Goal: Entertainment & Leisure: Consume media (video, audio)

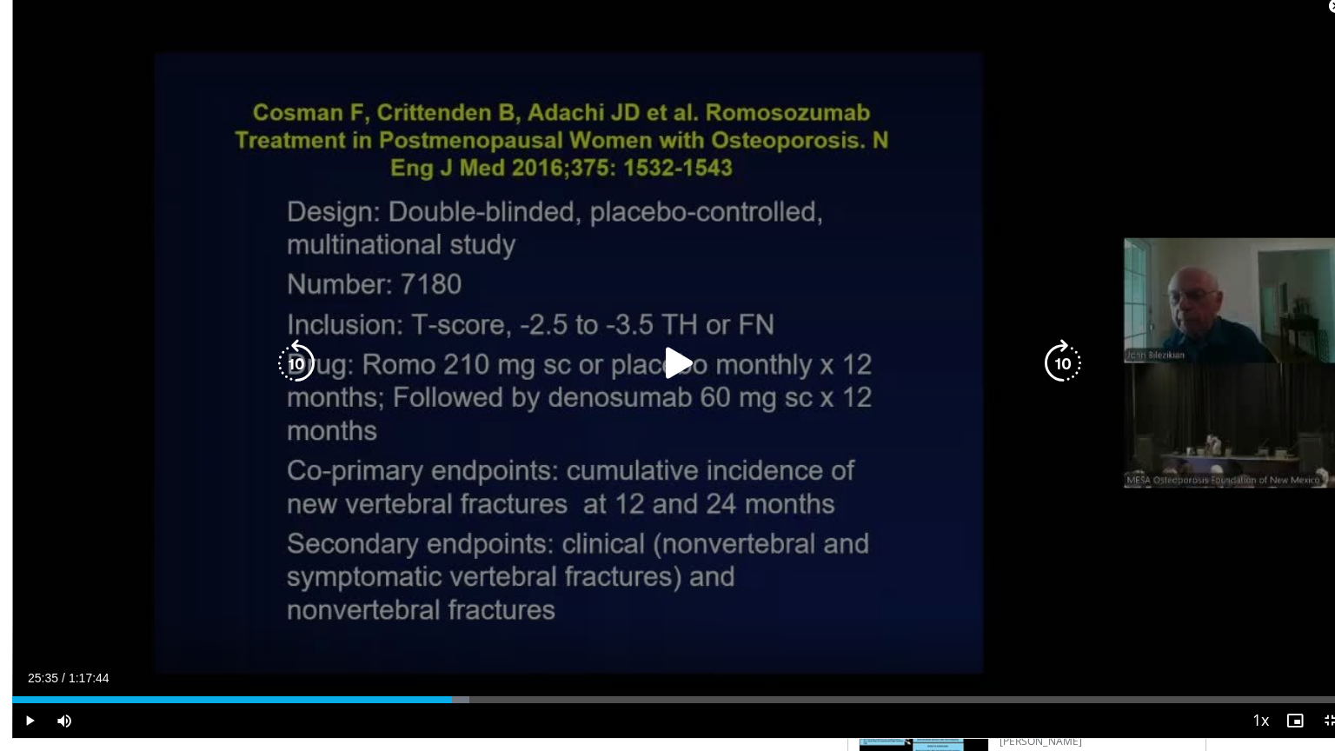
click at [666, 375] on icon "Video Player" at bounding box center [679, 363] width 49 height 49
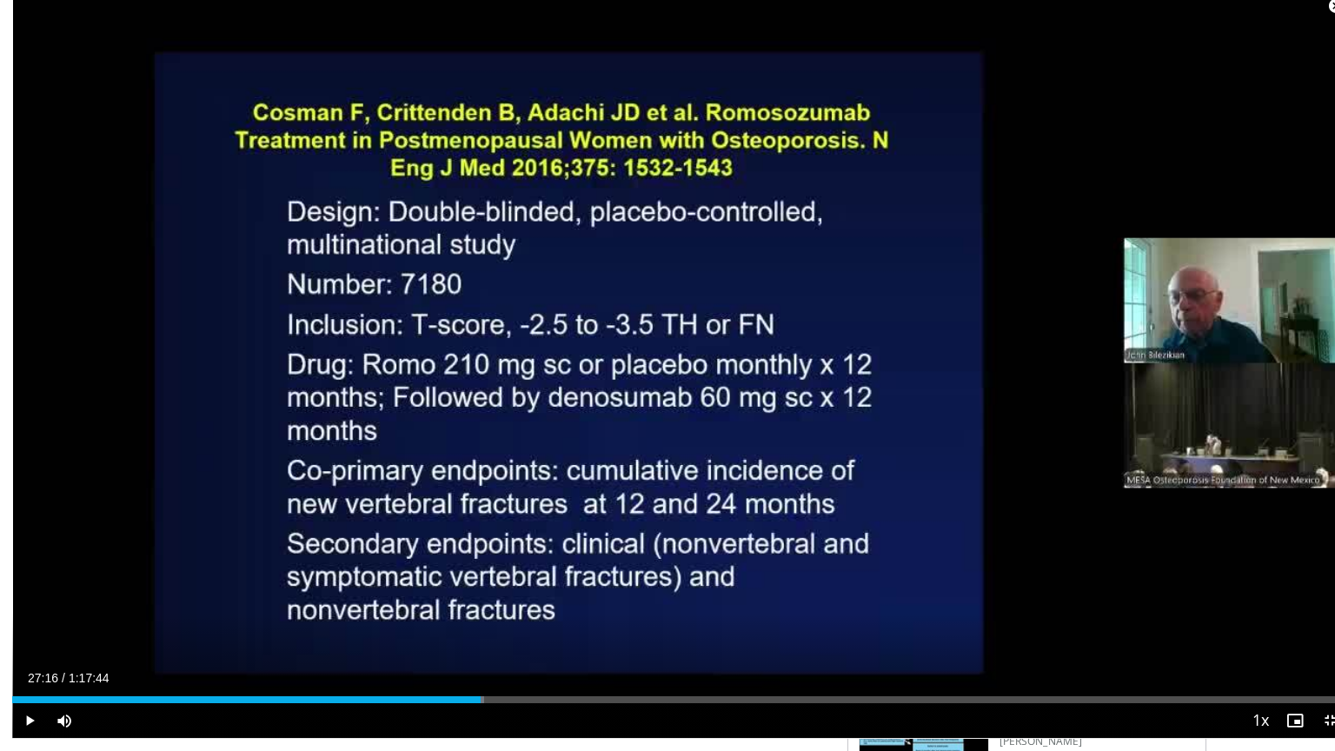
drag, startPoint x: 475, startPoint y: 713, endPoint x: 468, endPoint y: 720, distance: 10.5
click at [468, 720] on div "Current Time 27:16 / Duration 1:17:44 Play Skip Backward Skip Forward Mute Load…" at bounding box center [679, 720] width 1335 height 35
click at [459, 715] on div "Current Time 26:43 / Duration 1:17:44 Play Skip Backward Skip Forward Mute Load…" at bounding box center [679, 720] width 1335 height 35
drag, startPoint x: 564, startPoint y: 706, endPoint x: 544, endPoint y: 709, distance: 20.3
click at [544, 703] on div "Loaded : 42.17% 0:31:40 0:31:40" at bounding box center [679, 695] width 1335 height 17
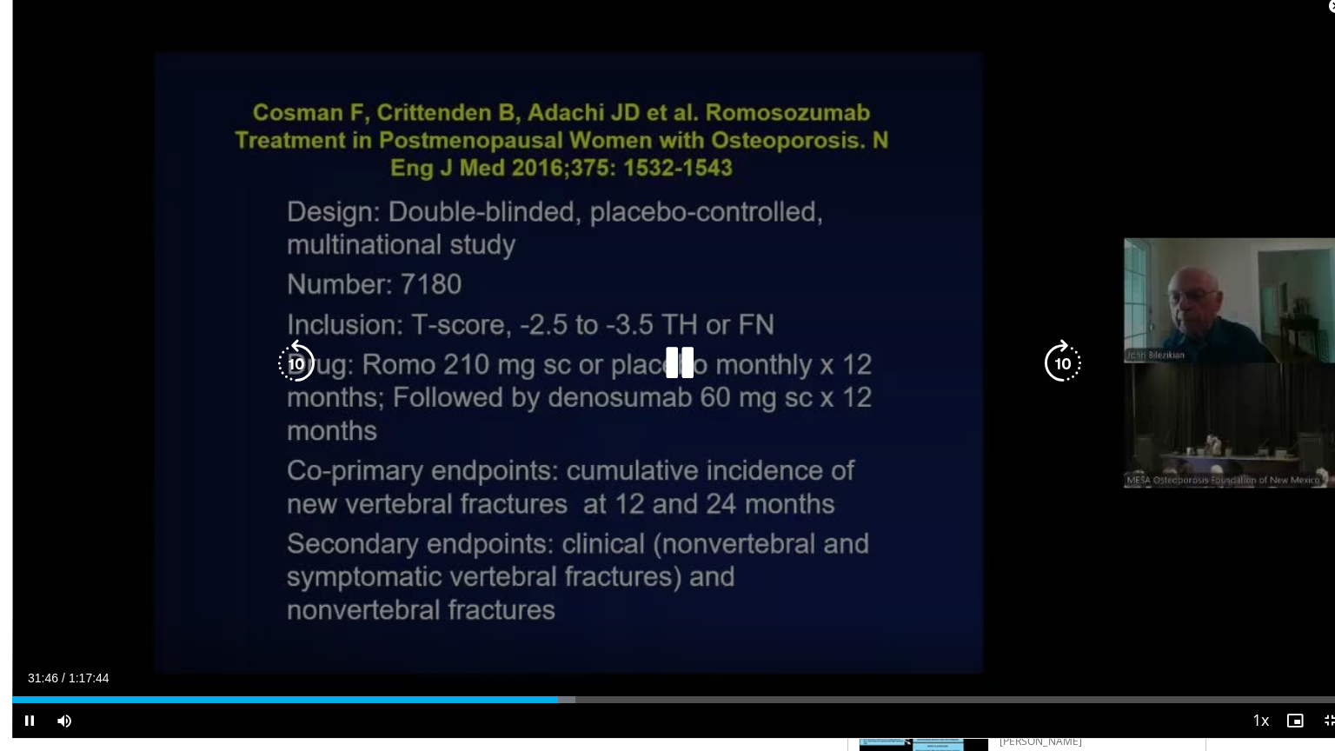
click at [667, 388] on icon "Video Player" at bounding box center [679, 363] width 49 height 49
click at [660, 370] on icon "Video Player" at bounding box center [679, 363] width 49 height 49
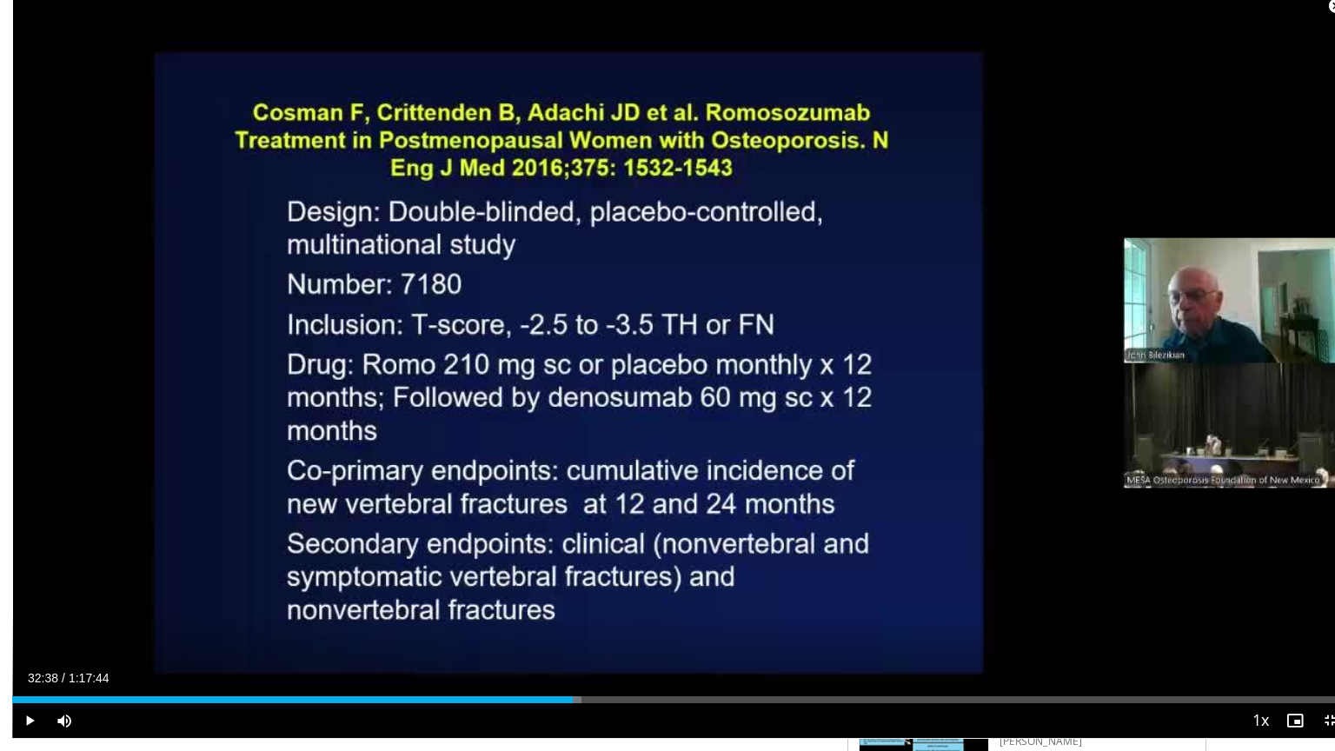
drag, startPoint x: 607, startPoint y: 714, endPoint x: 560, endPoint y: 719, distance: 48.0
click at [560, 719] on div "Current Time 32:38 / Duration 1:17:44 Play Skip Backward Skip Forward Mute Load…" at bounding box center [679, 720] width 1335 height 35
drag, startPoint x: 561, startPoint y: 713, endPoint x: 552, endPoint y: 715, distance: 9.9
click at [552, 715] on div "Current Time 32:08 / Duration 1:17:44 Play Skip Backward Skip Forward Mute Load…" at bounding box center [679, 720] width 1335 height 35
click at [553, 703] on div "Progress Bar" at bounding box center [554, 699] width 2 height 7
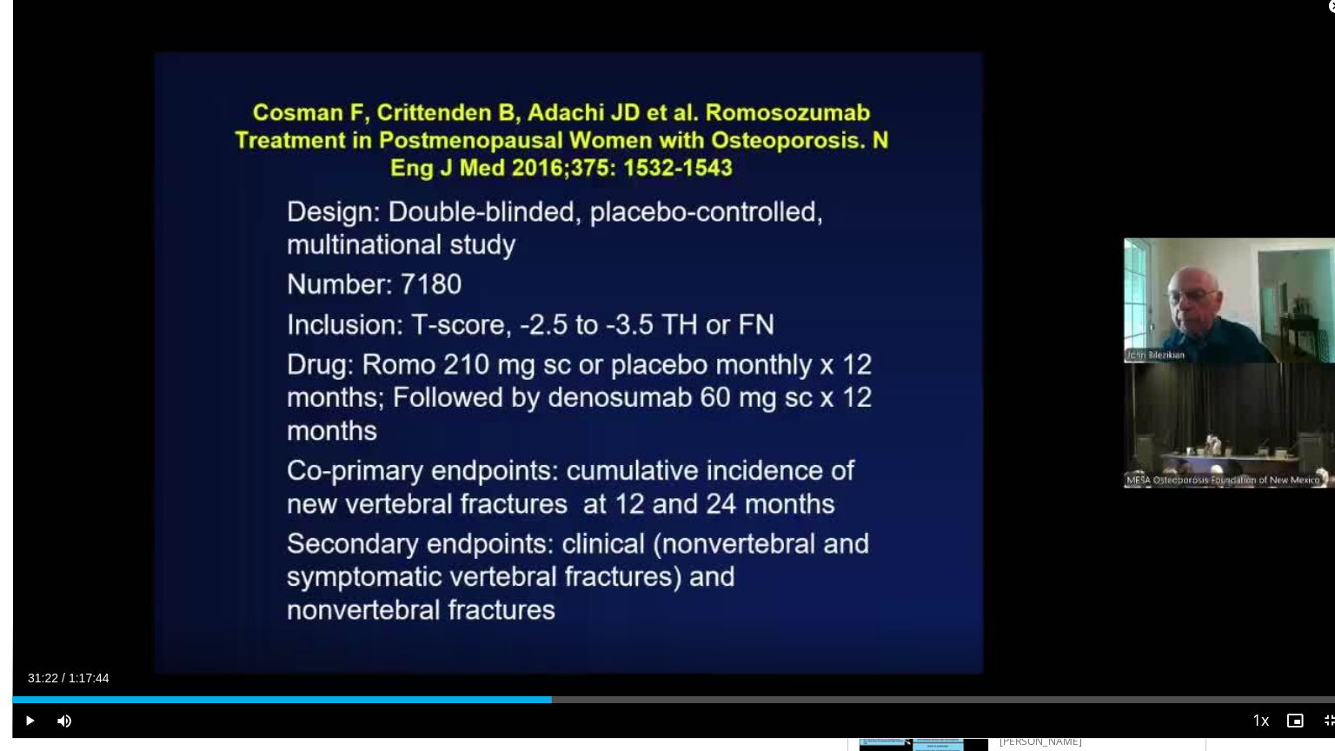
drag, startPoint x: 615, startPoint y: 713, endPoint x: 539, endPoint y: 716, distance: 76.6
click at [539, 716] on div "Current Time 31:22 / Duration 1:17:44 Play Skip Backward Skip Forward Mute Load…" at bounding box center [679, 720] width 1335 height 35
drag, startPoint x: 576, startPoint y: 707, endPoint x: 562, endPoint y: 707, distance: 13.9
click at [562, 703] on div "Loaded : 43.46% 0:32:44 0:32:53" at bounding box center [679, 695] width 1335 height 17
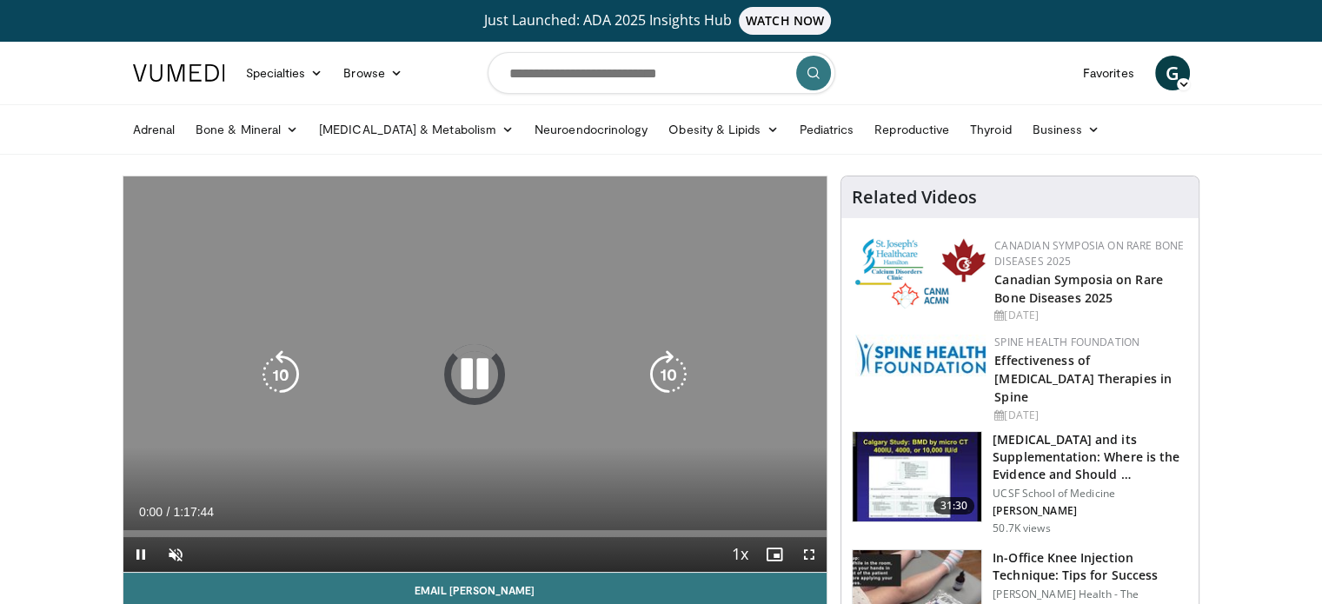
click at [481, 368] on icon "Video Player" at bounding box center [474, 374] width 49 height 49
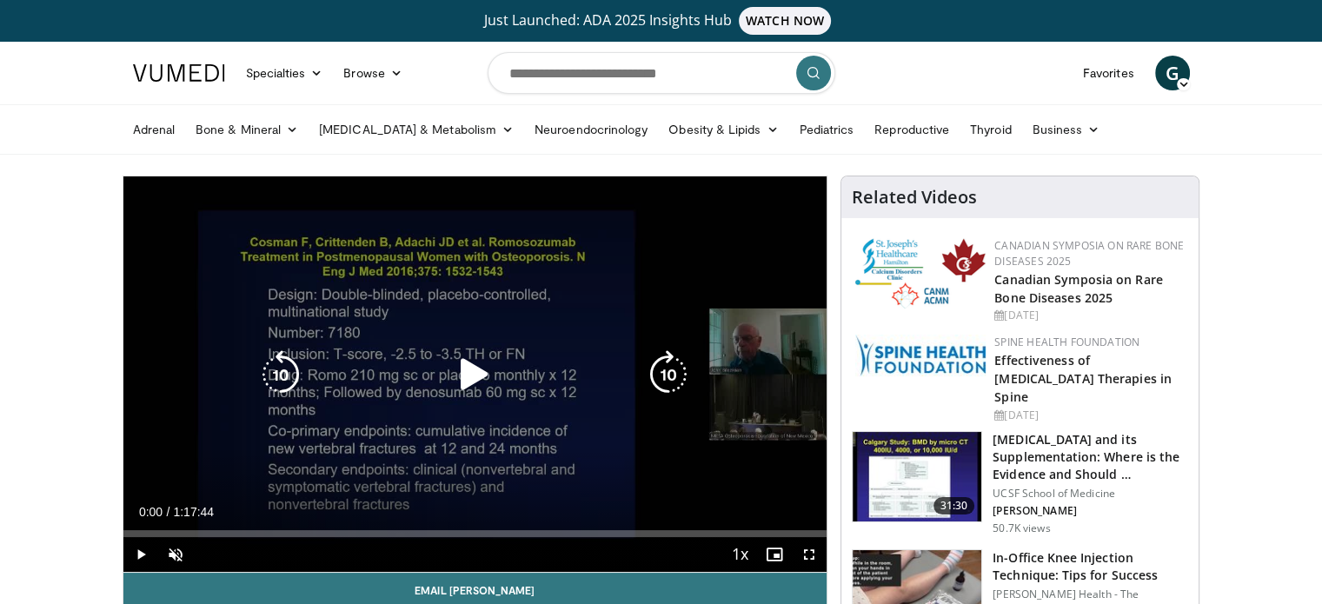
click at [466, 368] on icon "Video Player" at bounding box center [474, 374] width 49 height 49
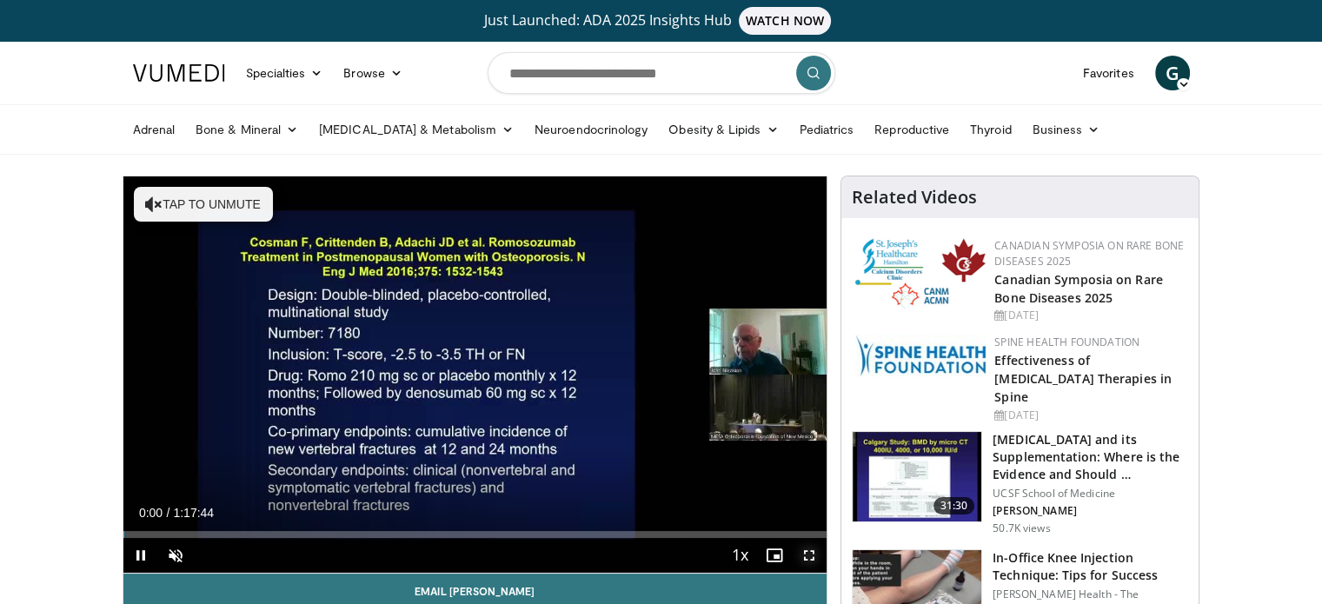
drag, startPoint x: 805, startPoint y: 554, endPoint x: 808, endPoint y: 563, distance: 10.2
click at [808, 563] on span "Video Player" at bounding box center [809, 555] width 35 height 35
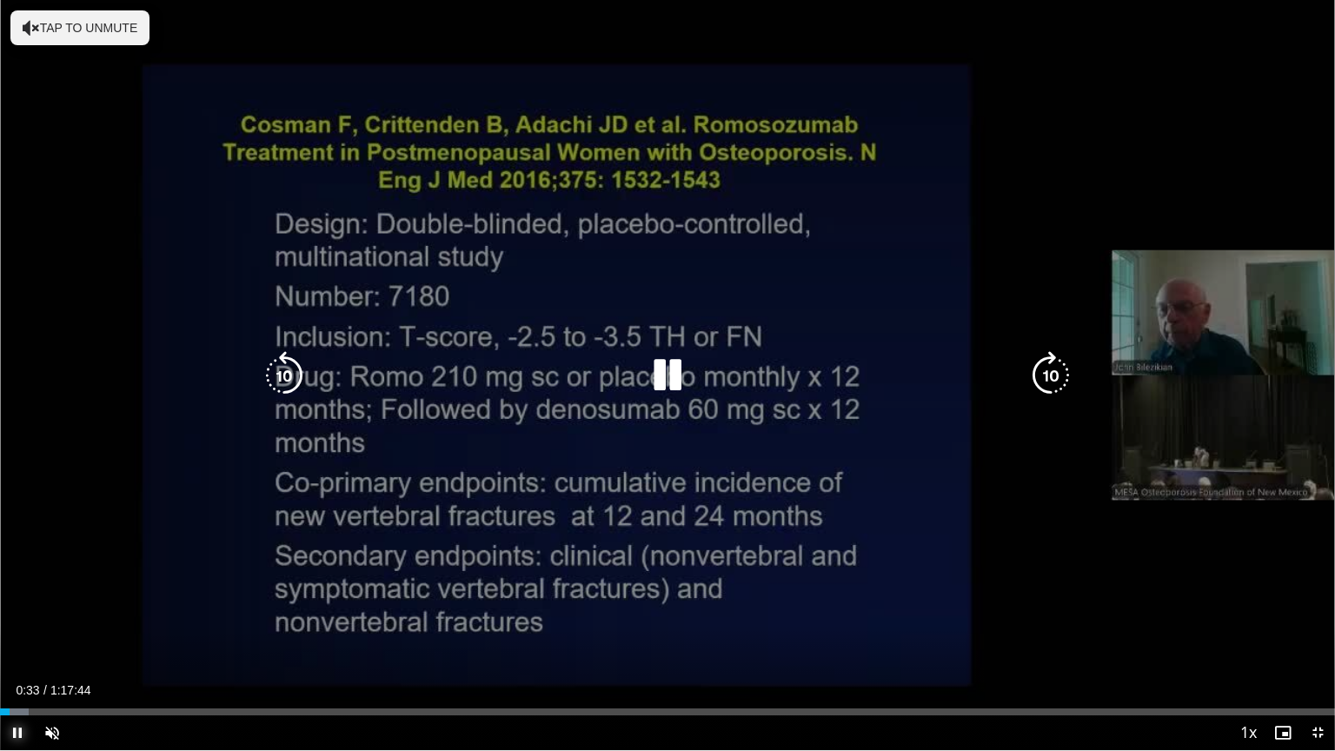
click at [14, 603] on span "Video Player" at bounding box center [17, 732] width 35 height 35
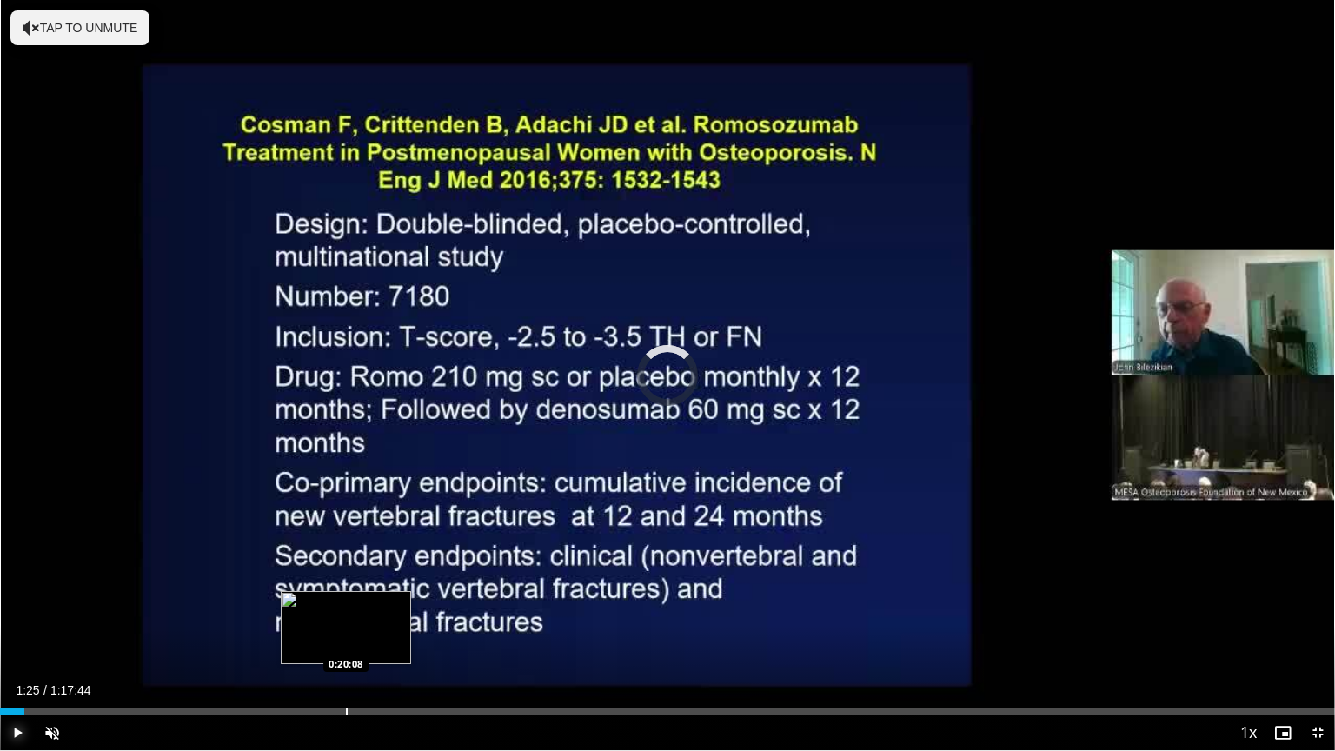
drag, startPoint x: 24, startPoint y: 714, endPoint x: 130, endPoint y: 713, distance: 106.0
click at [107, 603] on div "Current Time 1:25 / Duration 1:17:44 Play Skip Backward Skip Forward Unmute Loa…" at bounding box center [667, 732] width 1335 height 35
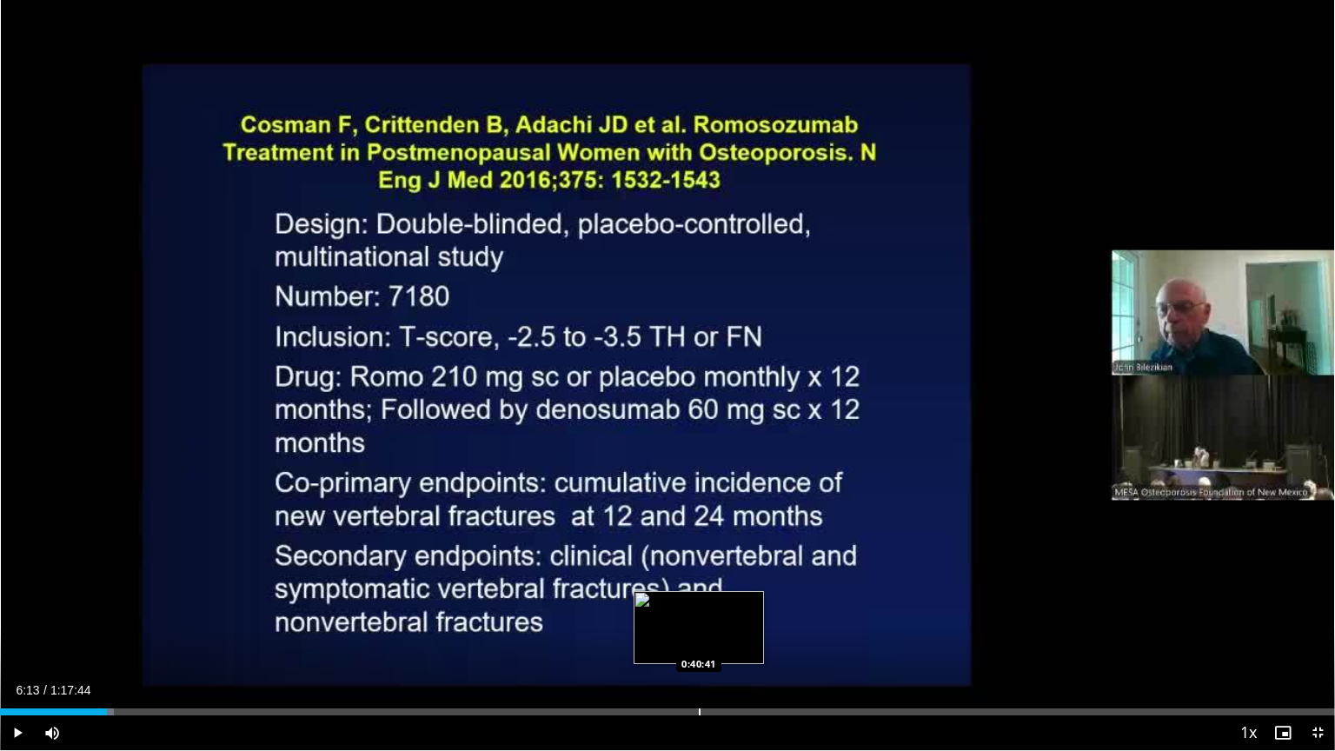
drag, startPoint x: 103, startPoint y: 720, endPoint x: 699, endPoint y: 714, distance: 596.2
click at [699, 603] on div "Current Time 6:13 / Duration 1:17:44 Play Skip Backward Skip Forward Mute 100% …" at bounding box center [667, 732] width 1335 height 35
drag, startPoint x: 102, startPoint y: 714, endPoint x: 709, endPoint y: 709, distance: 607.5
click at [710, 603] on div "Progress Bar" at bounding box center [711, 711] width 2 height 7
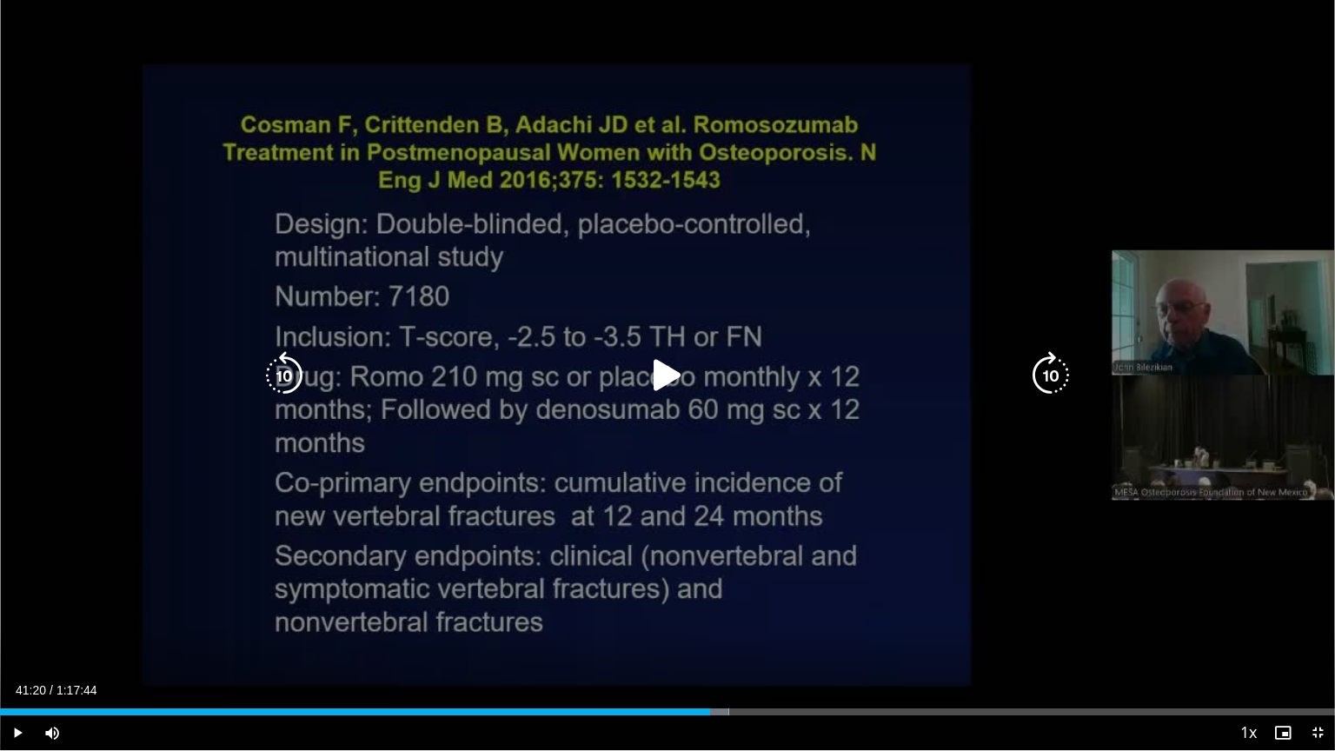
click at [670, 379] on icon "Video Player" at bounding box center [667, 375] width 49 height 49
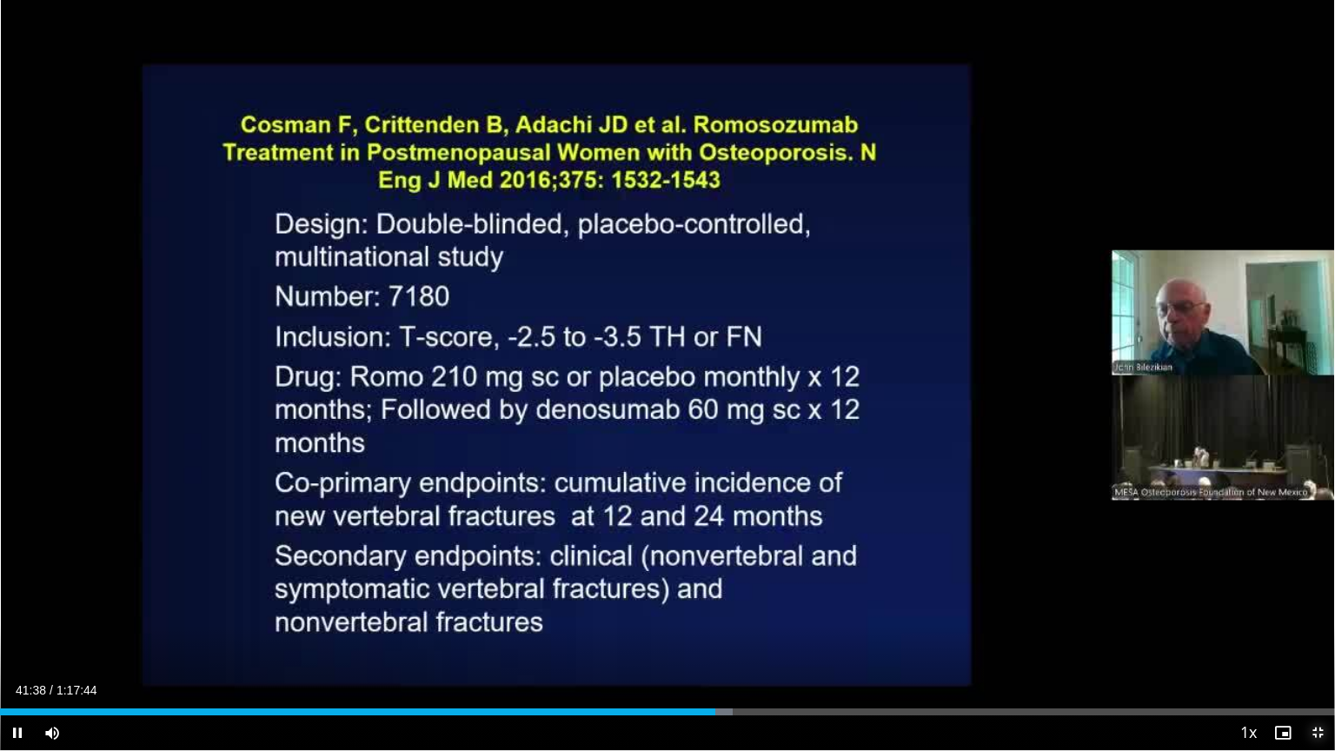
click at [1314, 603] on span "Video Player" at bounding box center [1317, 732] width 35 height 35
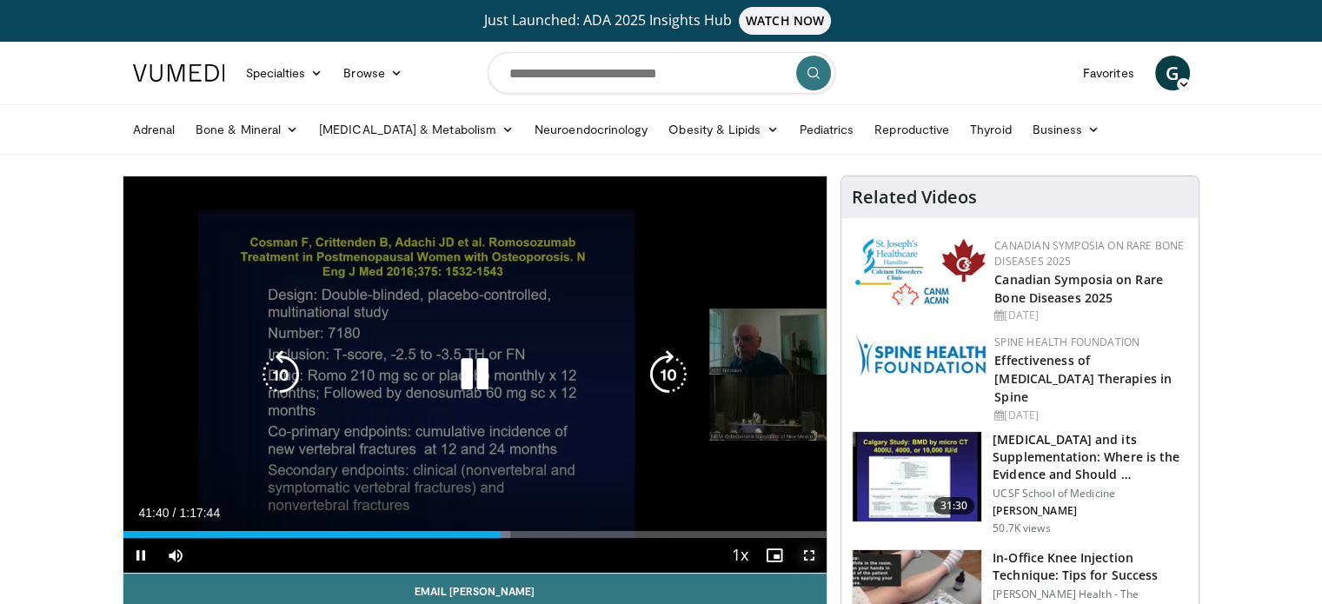
drag, startPoint x: 806, startPoint y: 552, endPoint x: 806, endPoint y: 657, distance: 105.1
click at [806, 552] on span "Video Player" at bounding box center [809, 555] width 35 height 35
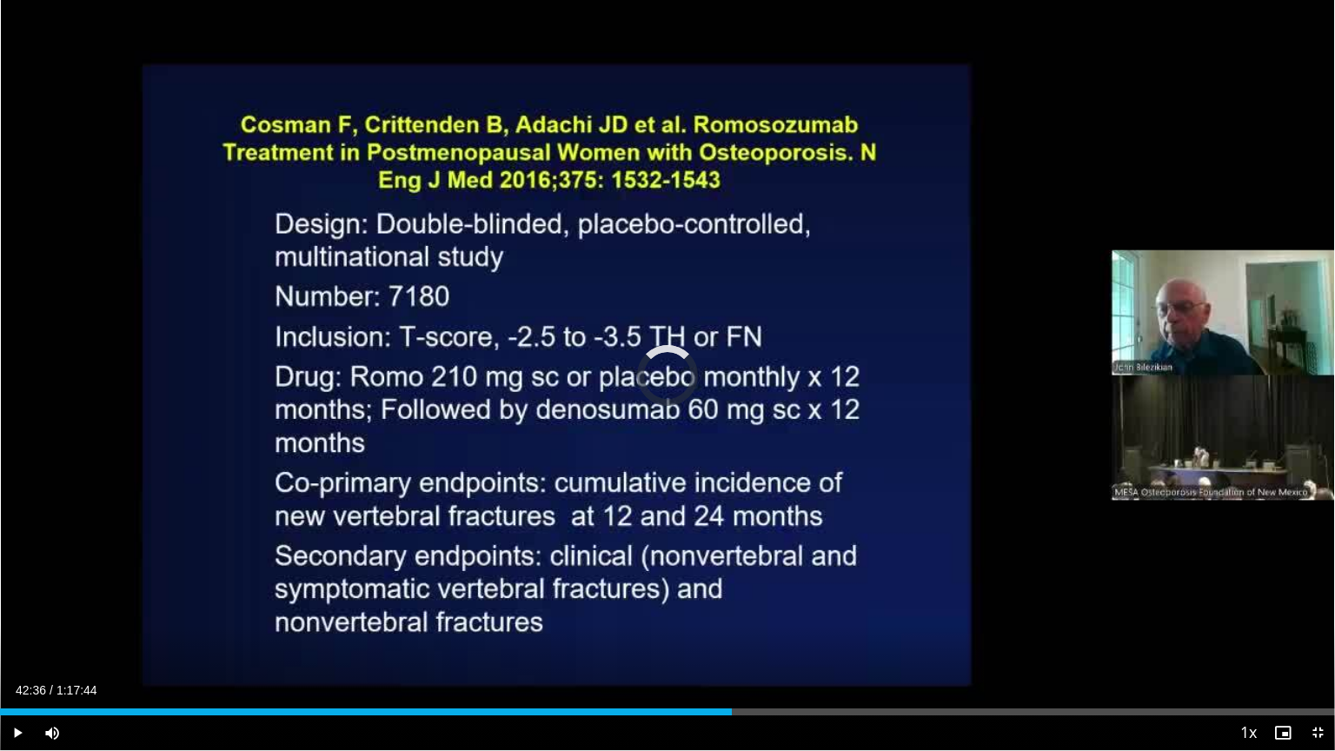
drag, startPoint x: 723, startPoint y: 714, endPoint x: 760, endPoint y: 713, distance: 37.4
click at [760, 603] on div "Loaded : 0.00% 0:44:13 0:44:16" at bounding box center [667, 711] width 1335 height 7
drag, startPoint x: 760, startPoint y: 713, endPoint x: 745, endPoint y: 713, distance: 15.6
click at [746, 603] on div "Progress Bar" at bounding box center [747, 711] width 2 height 7
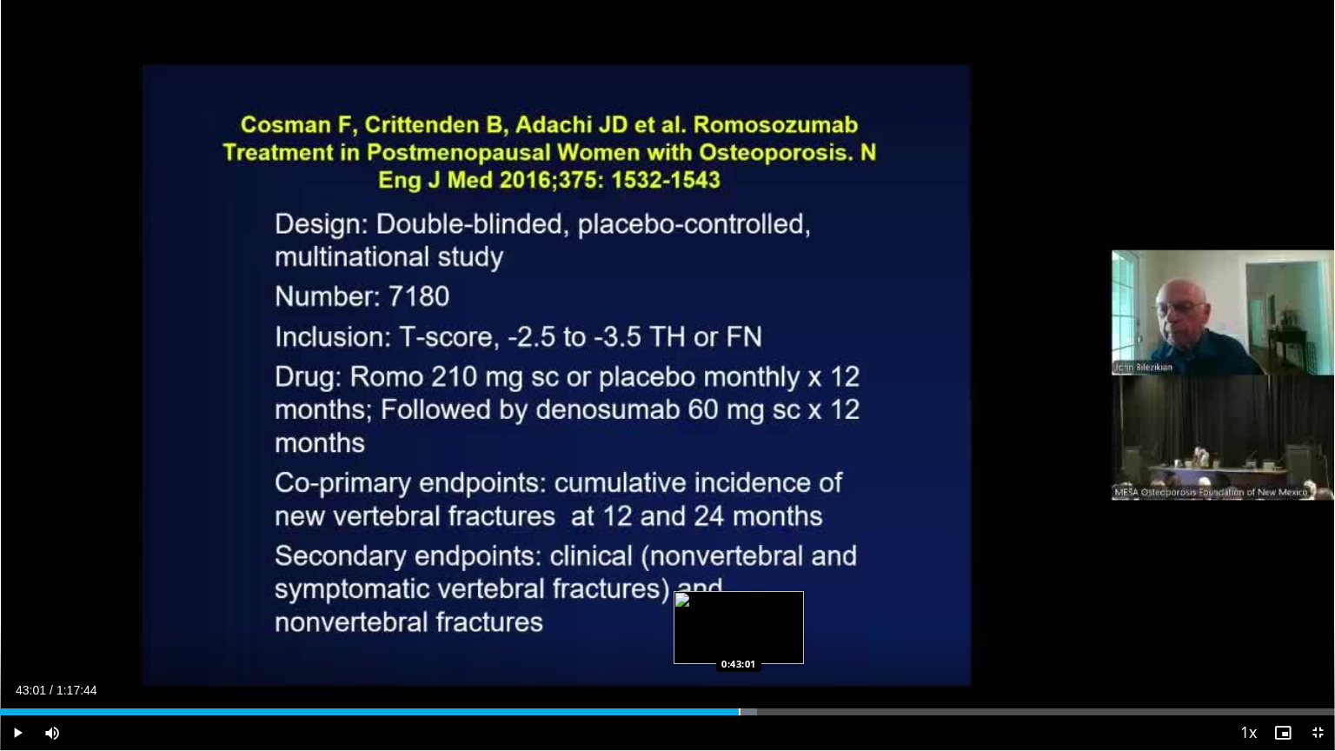
drag, startPoint x: 748, startPoint y: 709, endPoint x: 738, endPoint y: 709, distance: 10.4
click at [739, 603] on div "Progress Bar" at bounding box center [740, 711] width 2 height 7
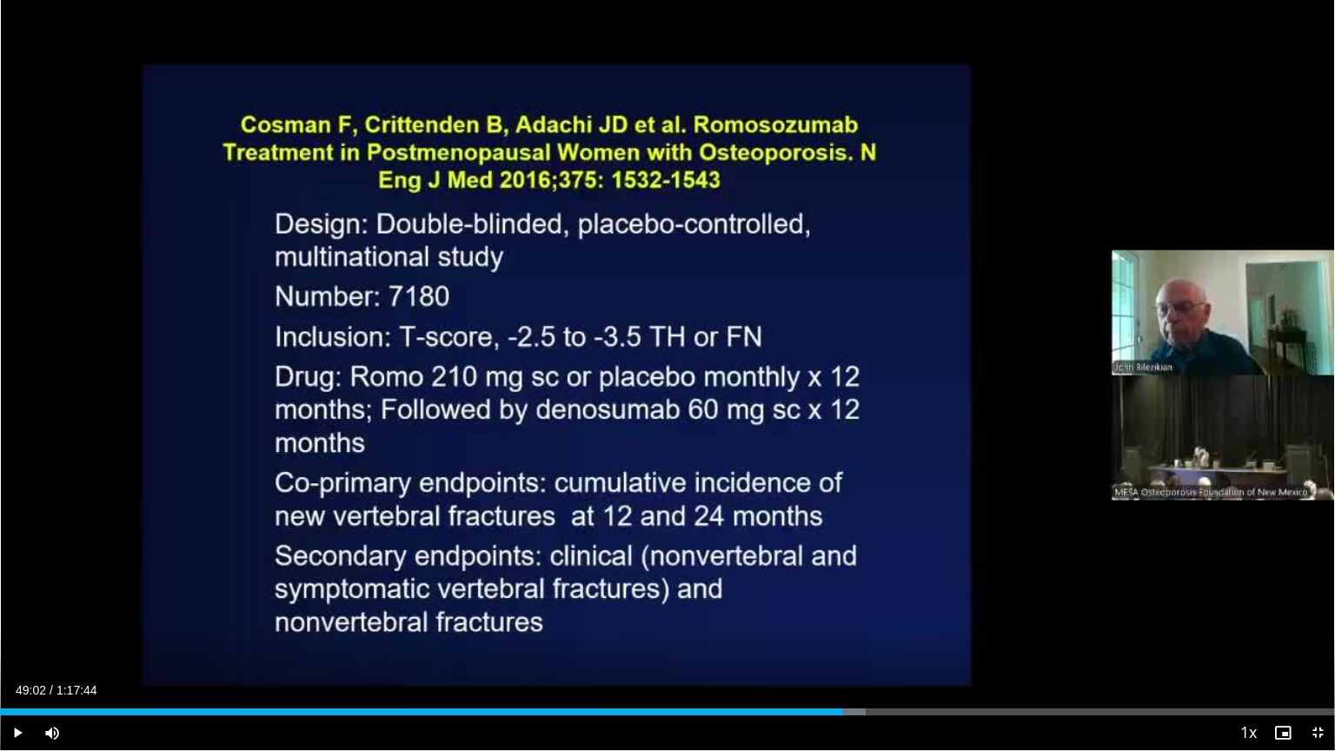
click at [841, 603] on div "Current Time 49:02 / Duration 1:17:44 Play Skip Backward Skip Forward Mute 100%…" at bounding box center [667, 732] width 1335 height 35
click at [1315, 603] on span "Video Player" at bounding box center [1317, 732] width 35 height 35
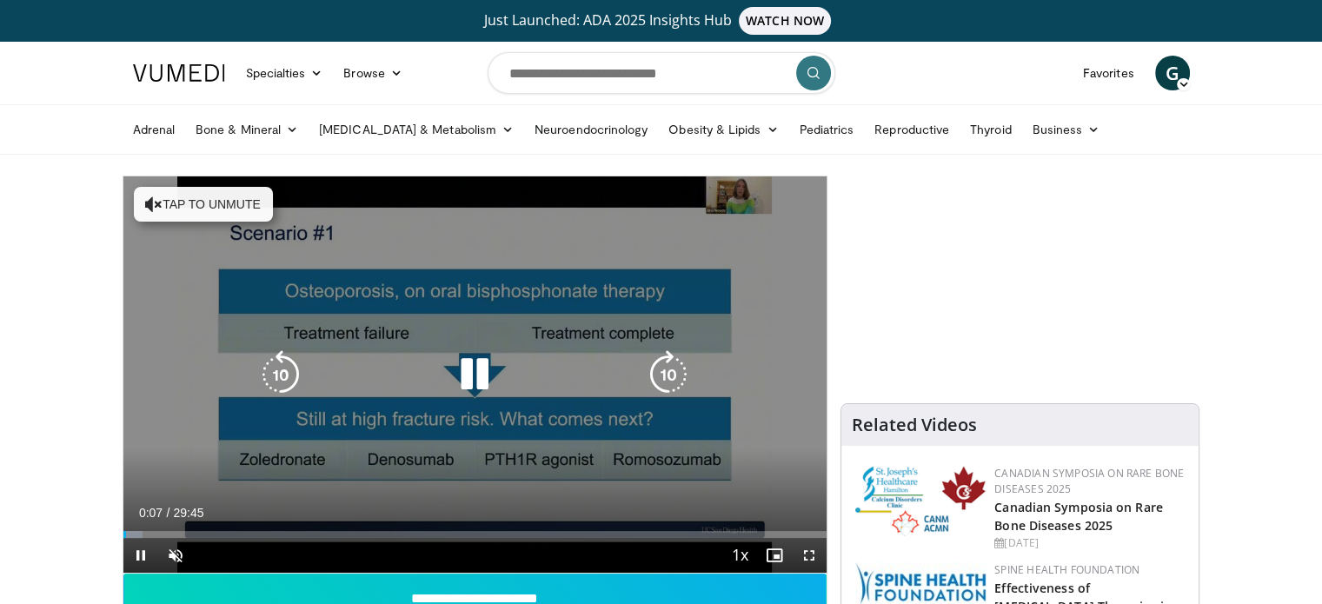
click at [481, 375] on icon "Video Player" at bounding box center [474, 374] width 49 height 49
click at [470, 367] on icon "Video Player" at bounding box center [474, 374] width 49 height 49
click at [469, 380] on icon "Video Player" at bounding box center [474, 374] width 49 height 49
click at [485, 379] on icon "Video Player" at bounding box center [474, 374] width 49 height 49
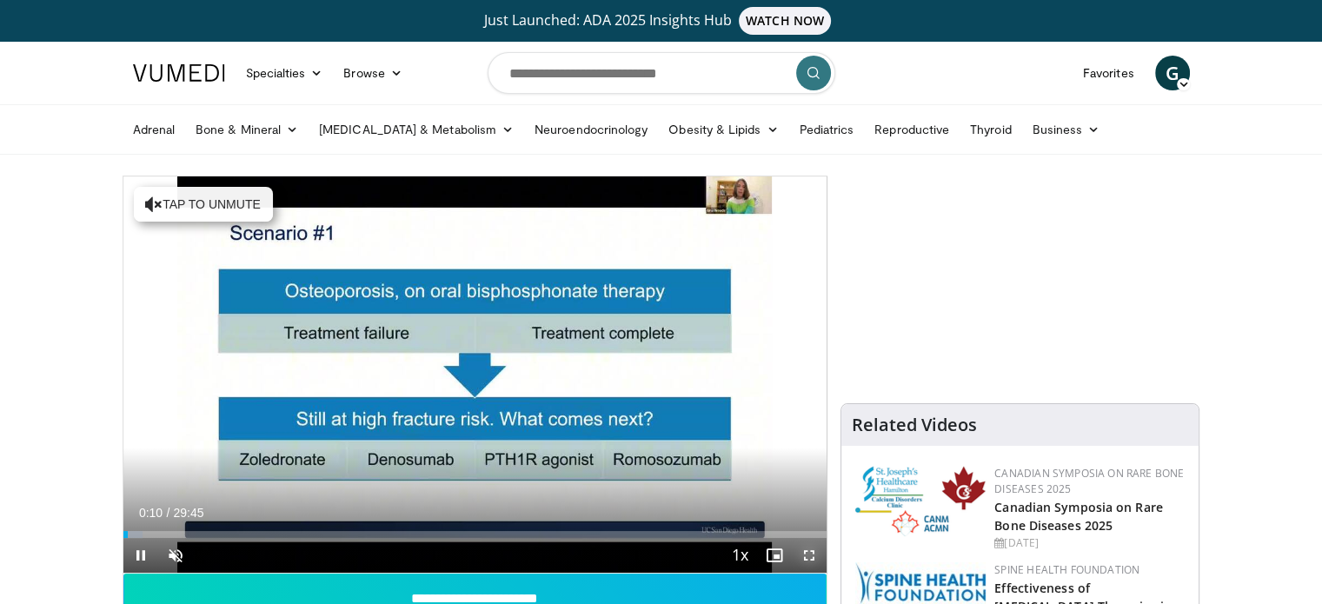
click at [806, 548] on span "Video Player" at bounding box center [809, 555] width 35 height 35
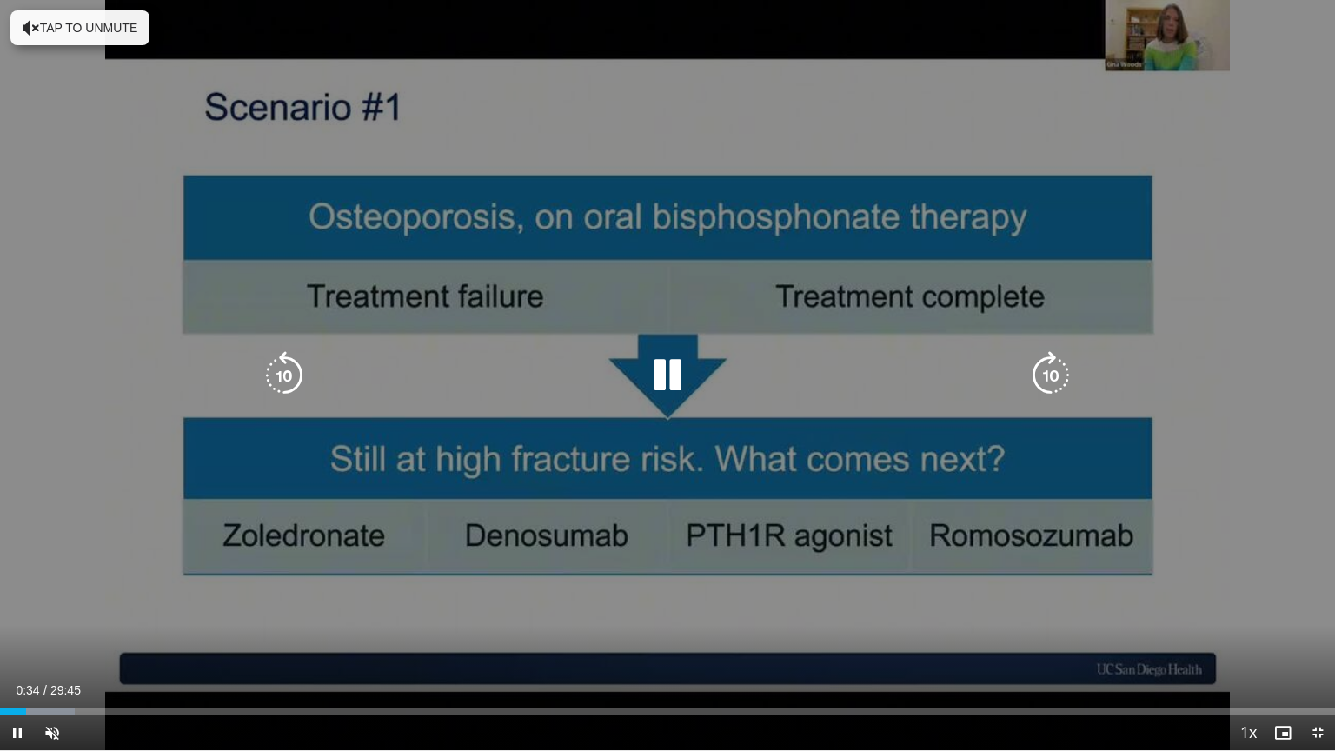
click at [810, 407] on div "10 seconds Tap to unmute" at bounding box center [667, 375] width 1335 height 750
click at [677, 378] on icon "Video Player" at bounding box center [667, 375] width 49 height 49
click at [56, 603] on span "Video Player" at bounding box center [52, 732] width 35 height 35
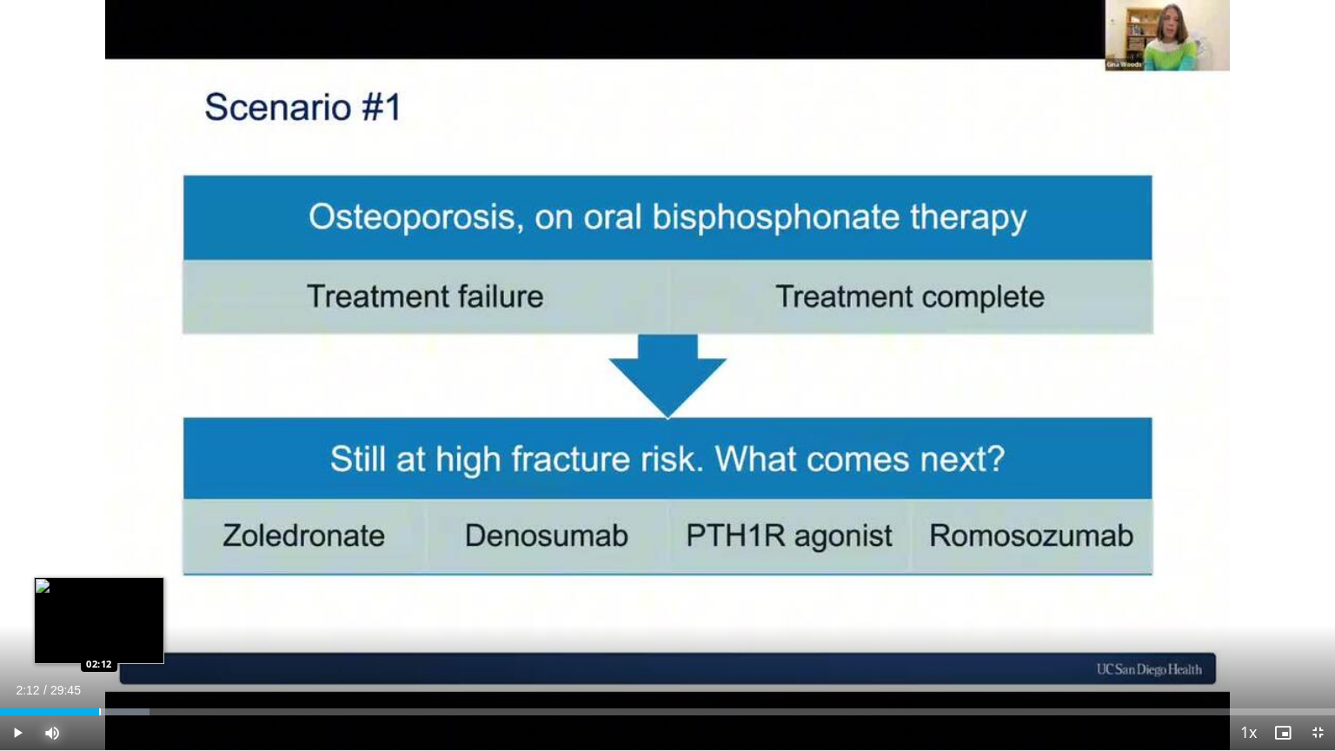
drag, startPoint x: 57, startPoint y: 710, endPoint x: 99, endPoint y: 699, distance: 43.2
click at [99, 603] on div "Loaded : 11.18% 02:11 02:12" at bounding box center [667, 707] width 1335 height 17
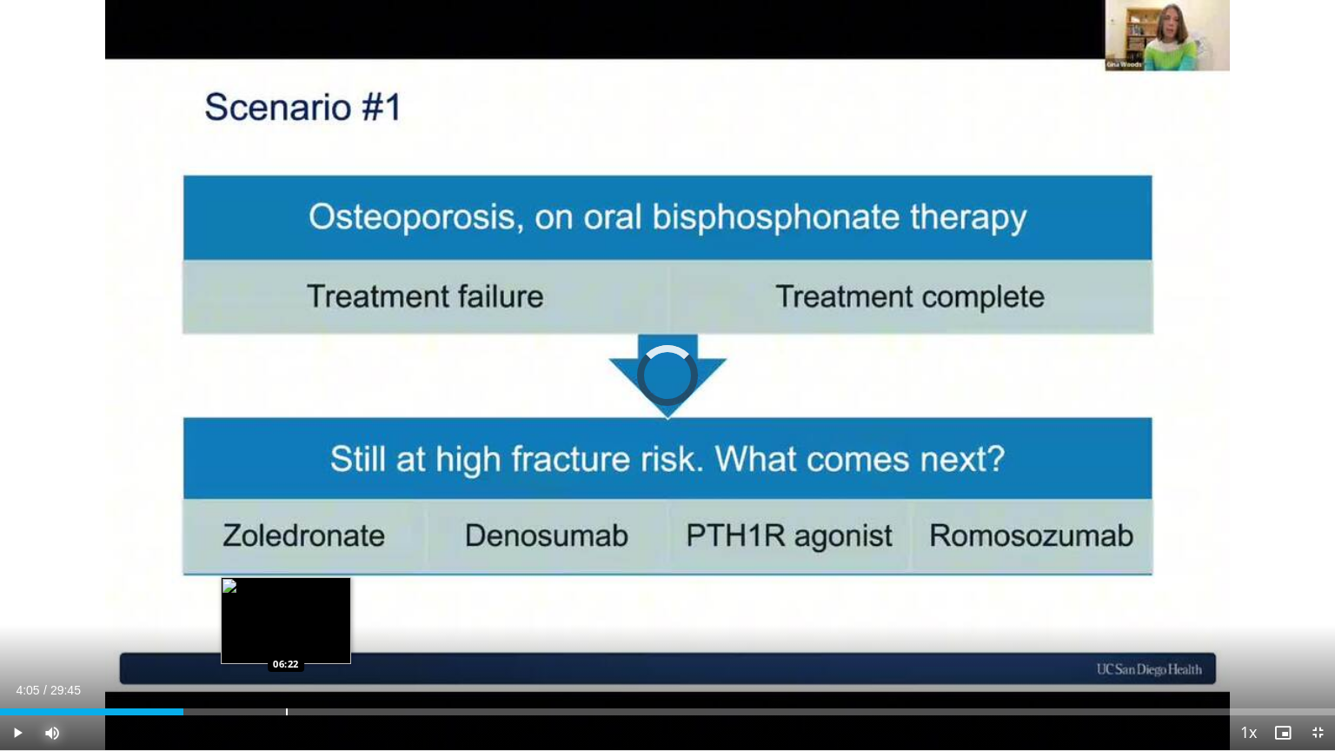
drag, startPoint x: 148, startPoint y: 711, endPoint x: 289, endPoint y: 707, distance: 140.8
click at [289, 603] on div "Loaded : 0.00% 06:14 06:22" at bounding box center [667, 707] width 1335 height 17
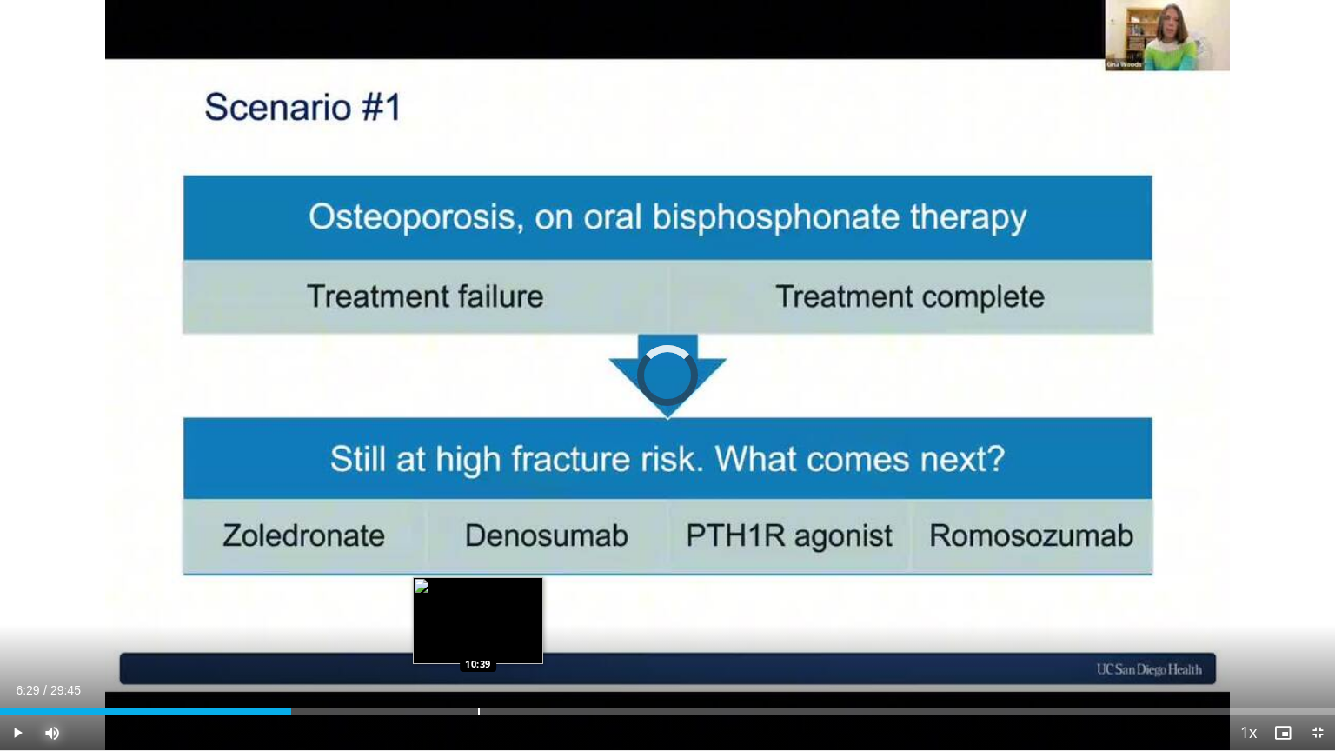
drag, startPoint x: 291, startPoint y: 710, endPoint x: 477, endPoint y: 706, distance: 186.0
click at [477, 603] on div "Loaded : 0.00% 10:35 10:39" at bounding box center [667, 707] width 1335 height 17
drag, startPoint x: 483, startPoint y: 713, endPoint x: 471, endPoint y: 713, distance: 12.2
click at [472, 603] on div "Progress Bar" at bounding box center [473, 711] width 2 height 7
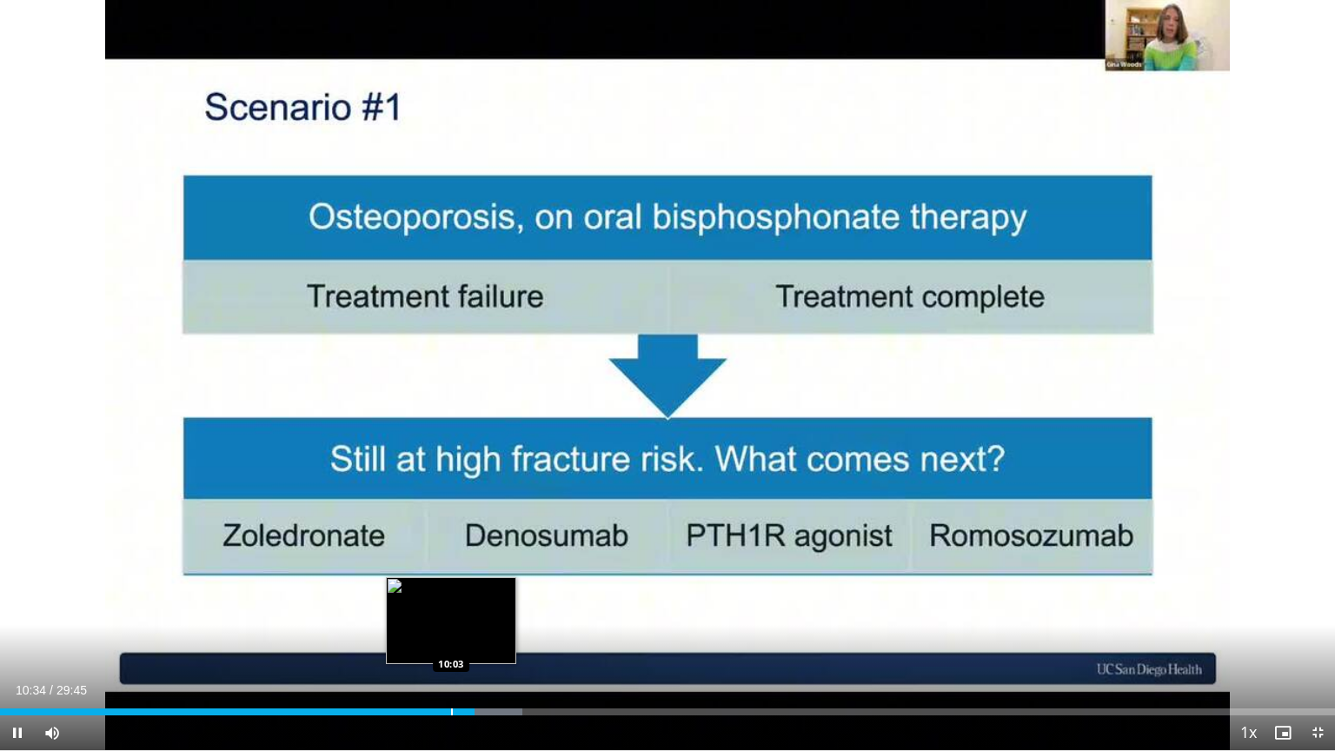
drag, startPoint x: 471, startPoint y: 713, endPoint x: 451, endPoint y: 714, distance: 20.0
click at [451, 603] on video-js "**********" at bounding box center [667, 375] width 1335 height 751
drag, startPoint x: 473, startPoint y: 708, endPoint x: 436, endPoint y: 708, distance: 36.5
click at [436, 603] on div "Progress Bar" at bounding box center [437, 711] width 2 height 7
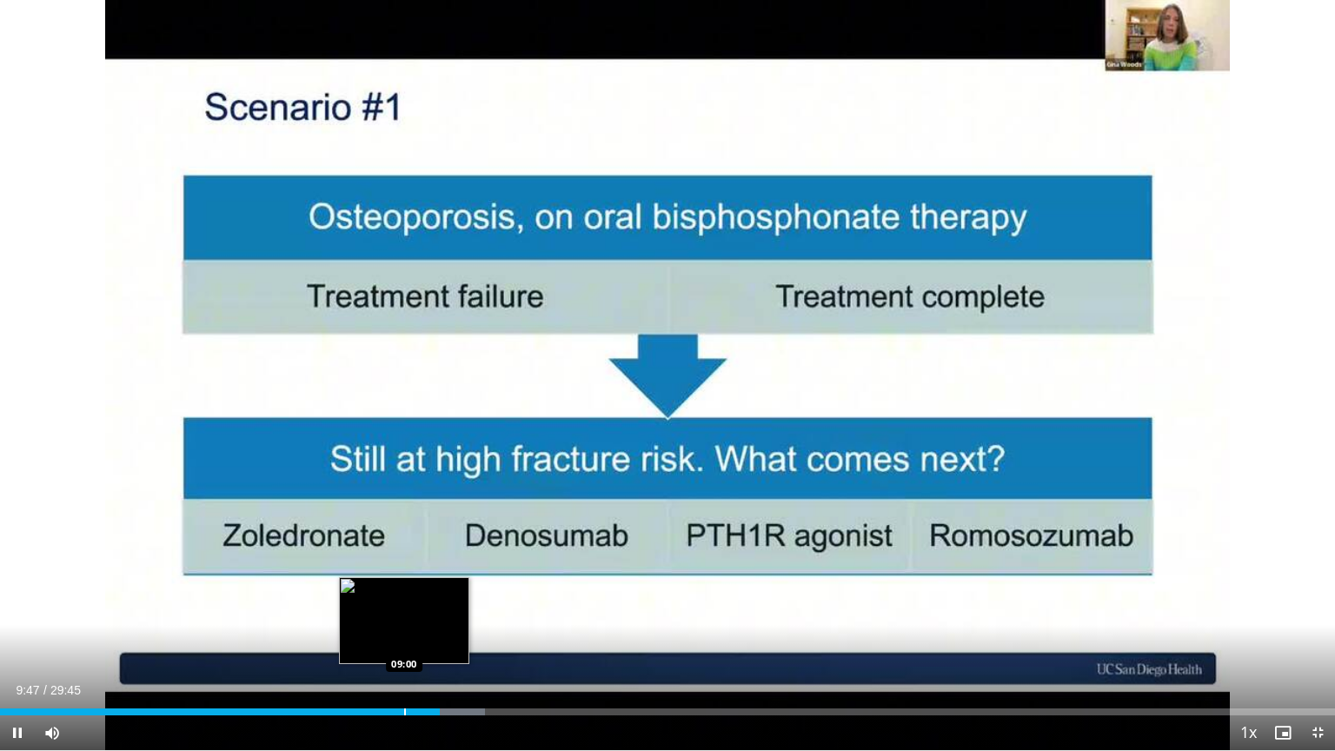
drag, startPoint x: 435, startPoint y: 713, endPoint x: 403, endPoint y: 713, distance: 32.2
click at [403, 603] on video-js "**********" at bounding box center [667, 375] width 1335 height 751
drag, startPoint x: 440, startPoint y: 713, endPoint x: 396, endPoint y: 709, distance: 43.6
click at [397, 603] on div "Progress Bar" at bounding box center [398, 711] width 2 height 7
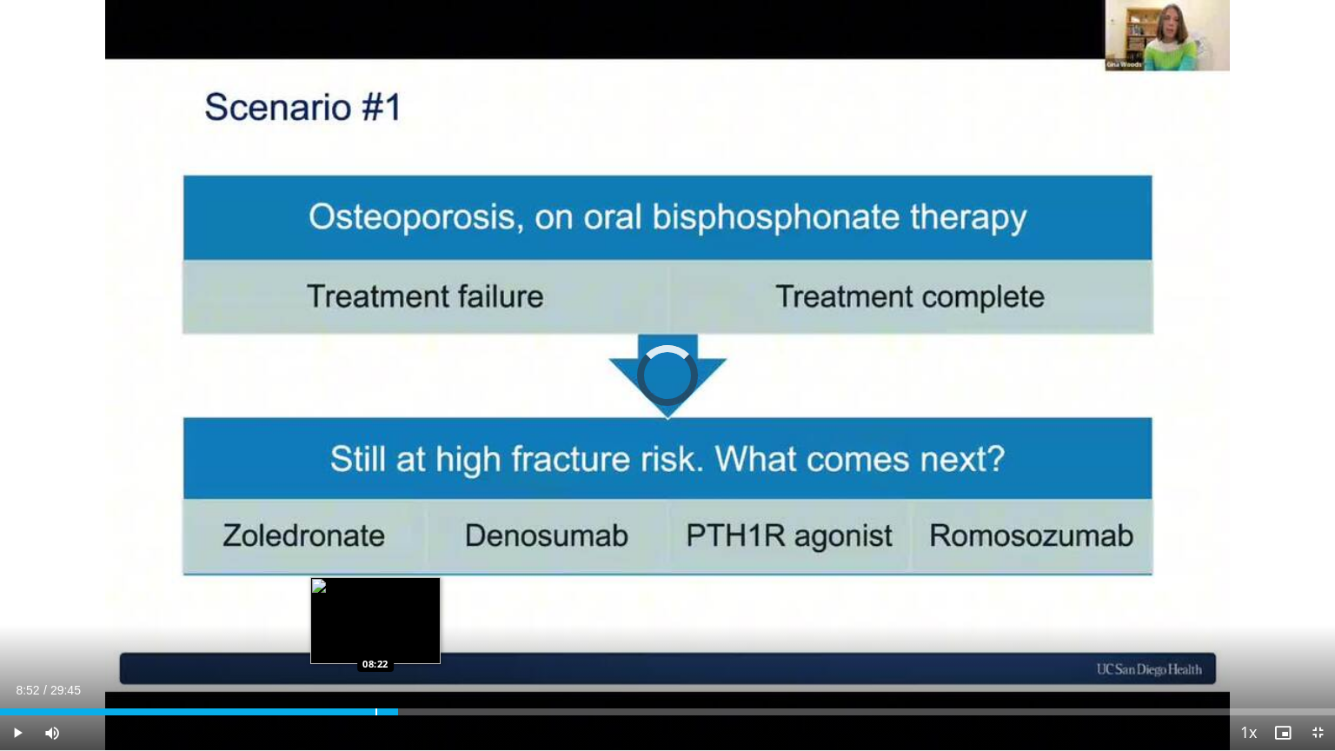
drag, startPoint x: 399, startPoint y: 713, endPoint x: 375, endPoint y: 713, distance: 23.5
click at [375, 603] on div "Progress Bar" at bounding box center [376, 711] width 2 height 7
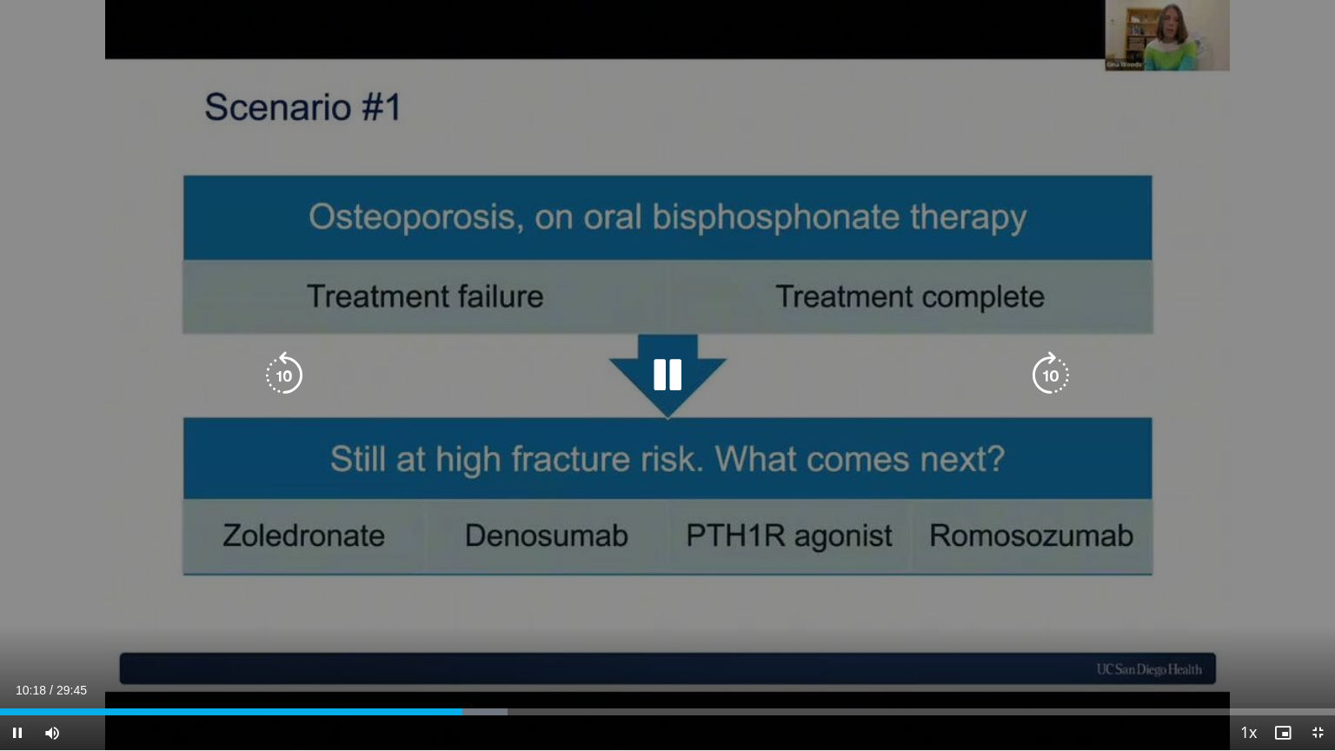
drag, startPoint x: 494, startPoint y: 318, endPoint x: 972, endPoint y: 507, distance: 514.1
click at [972, 507] on div "10 seconds Tap to unmute" at bounding box center [667, 375] width 1335 height 750
click at [667, 377] on icon "Video Player" at bounding box center [667, 375] width 49 height 49
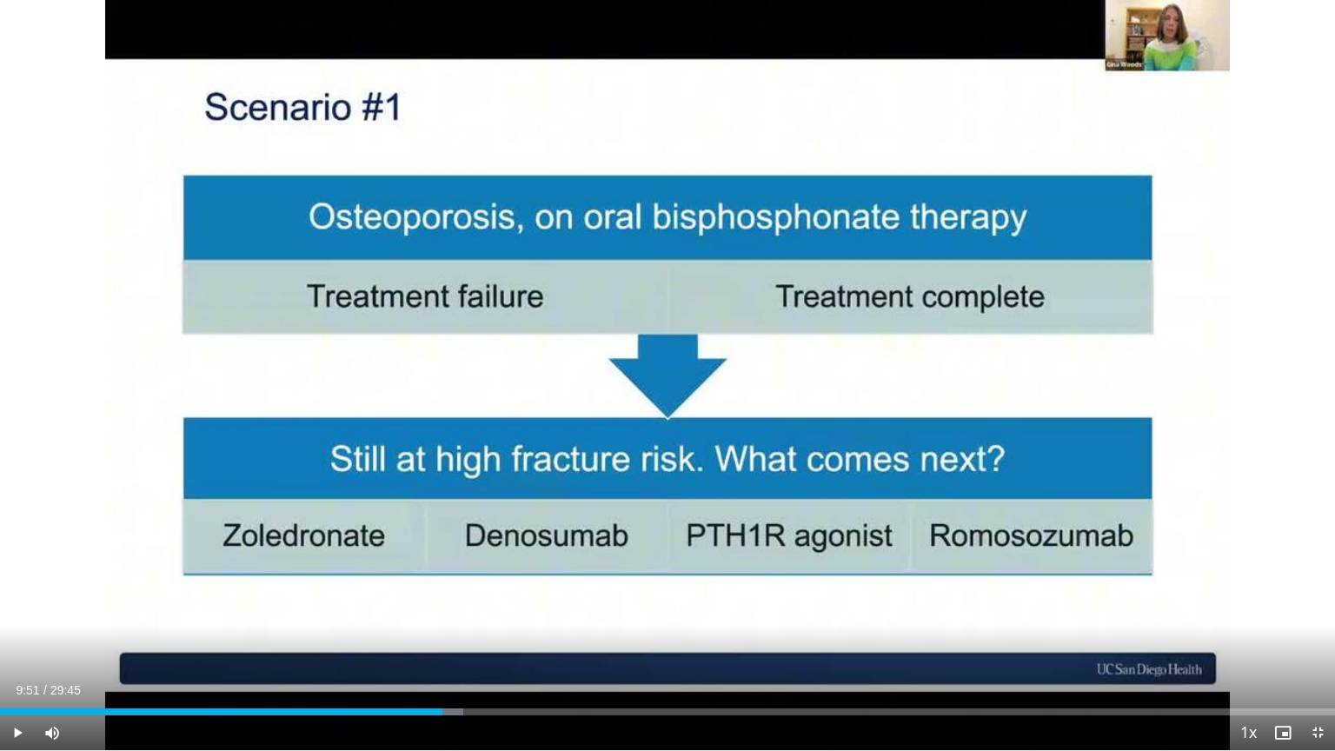
drag, startPoint x: 481, startPoint y: 709, endPoint x: 448, endPoint y: 702, distance: 32.9
click at [442, 603] on div "Loaded : 34.67% 09:51 09:55" at bounding box center [667, 707] width 1335 height 17
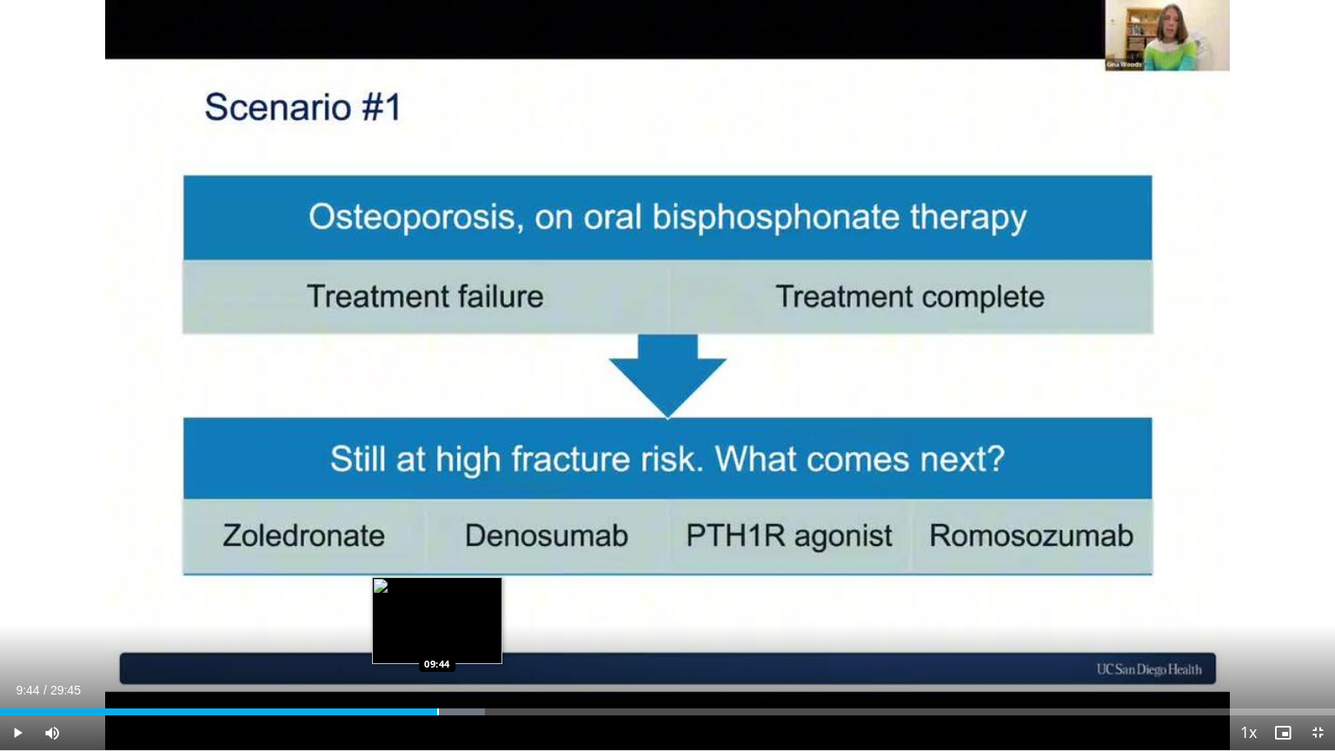
click at [437, 603] on div "Loaded : 36.35% 09:44 09:44" at bounding box center [667, 707] width 1335 height 17
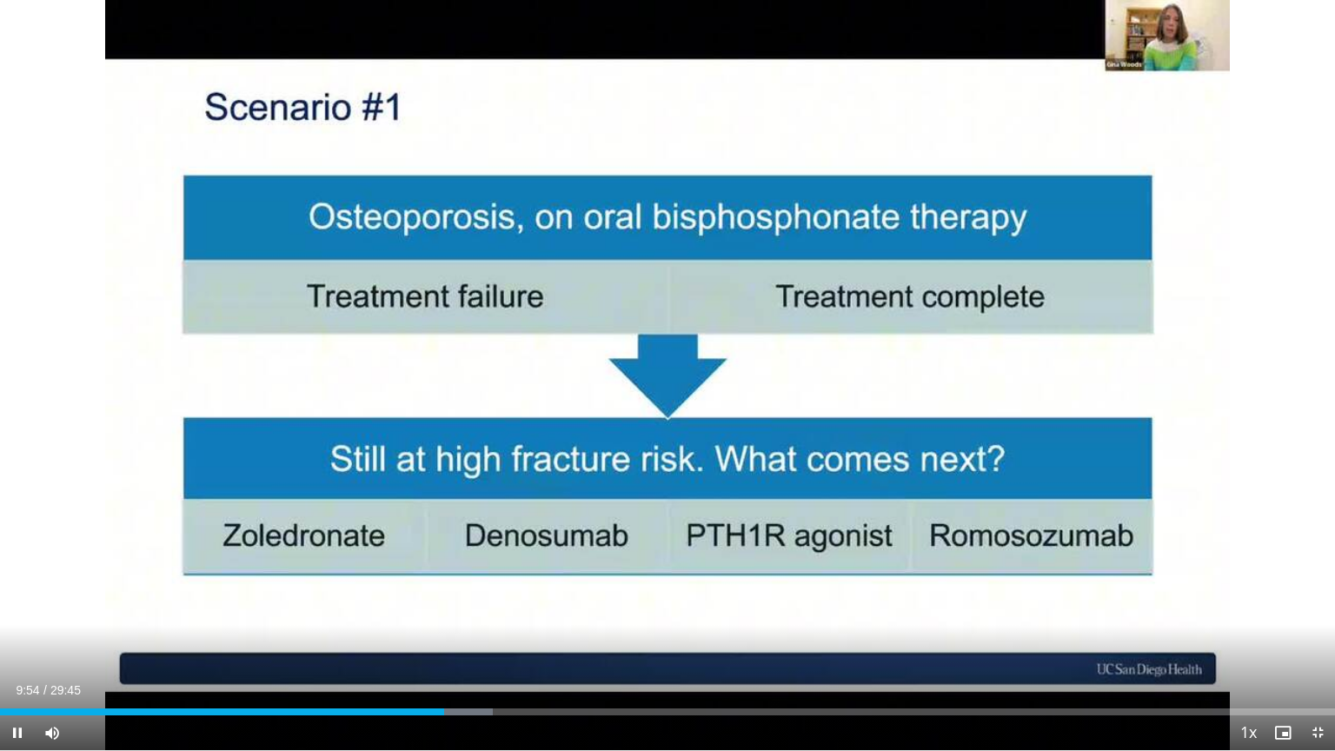
drag, startPoint x: 437, startPoint y: 705, endPoint x: 807, endPoint y: 533, distance: 408.2
drag, startPoint x: 807, startPoint y: 533, endPoint x: 611, endPoint y: 588, distance: 204.1
click at [611, 588] on div "10 seconds Tap to unmute" at bounding box center [667, 375] width 1335 height 750
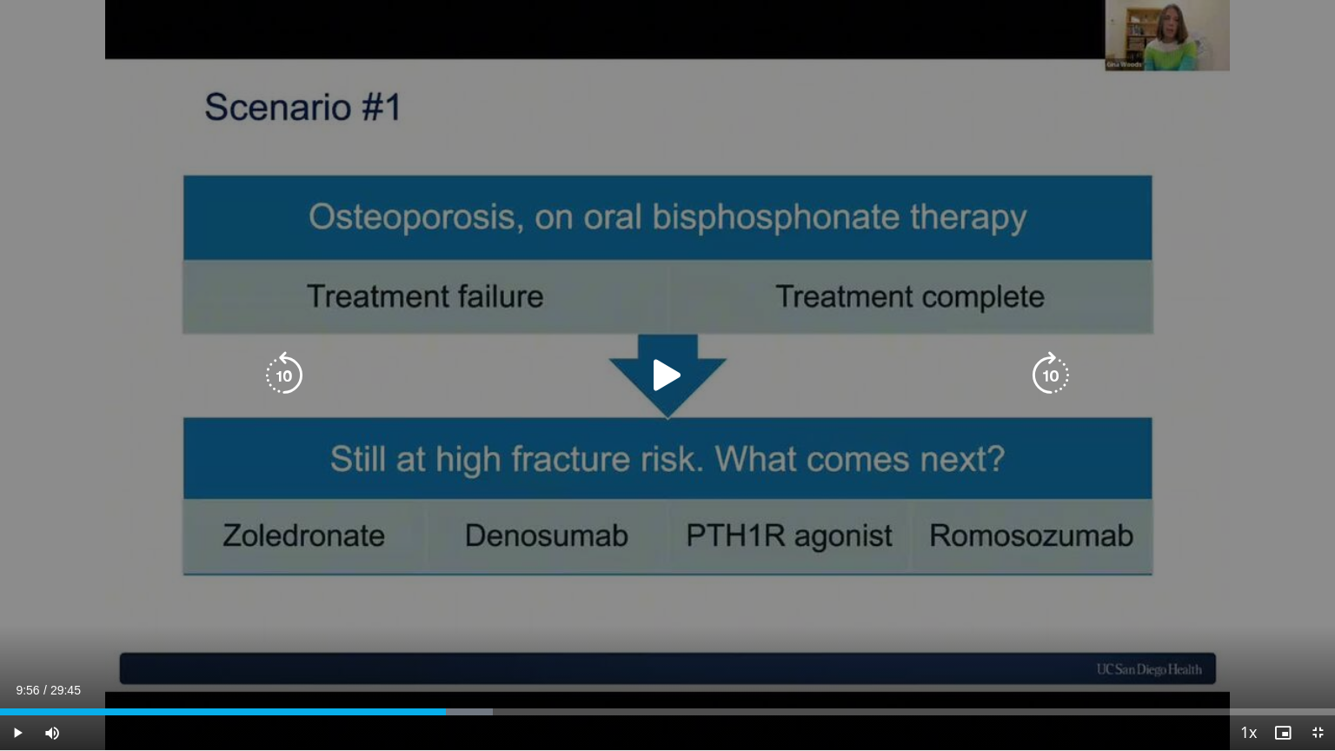
click at [662, 375] on icon "Video Player" at bounding box center [667, 375] width 49 height 49
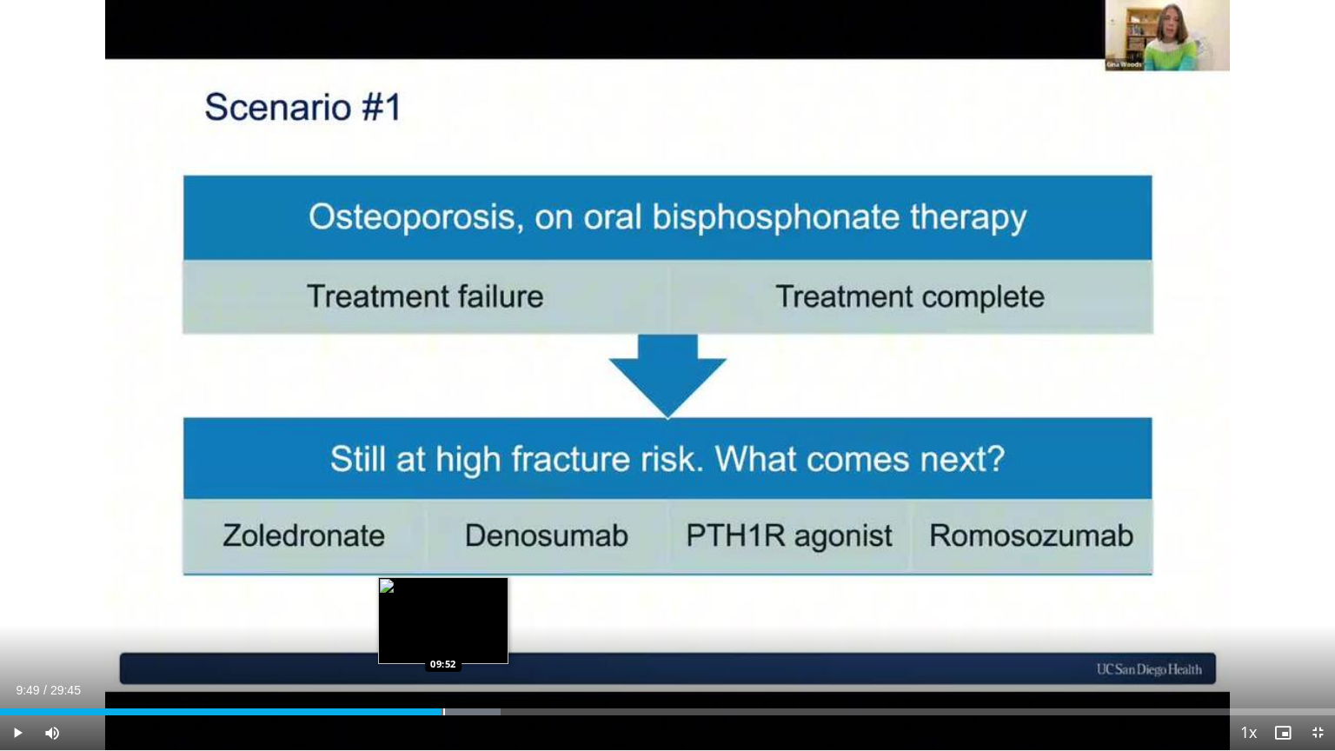
drag, startPoint x: 457, startPoint y: 705, endPoint x: 441, endPoint y: 707, distance: 16.7
click at [441, 603] on div "Loaded : 37.53% 09:49 09:52" at bounding box center [667, 707] width 1335 height 17
drag, startPoint x: 437, startPoint y: 709, endPoint x: 404, endPoint y: 702, distance: 33.7
click at [404, 603] on div "Loaded : 34.11% 09:01 09:00" at bounding box center [667, 707] width 1335 height 17
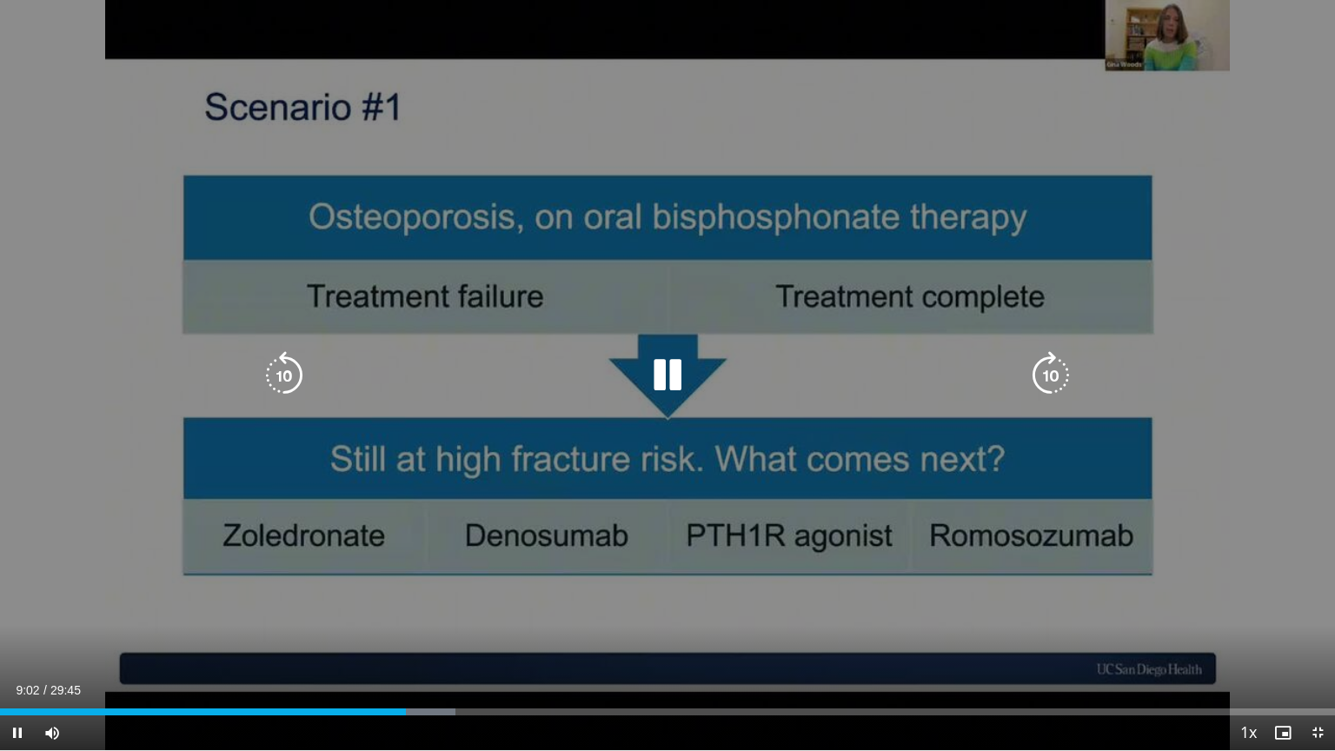
click at [910, 587] on div "10 seconds Tap to unmute" at bounding box center [667, 375] width 1335 height 750
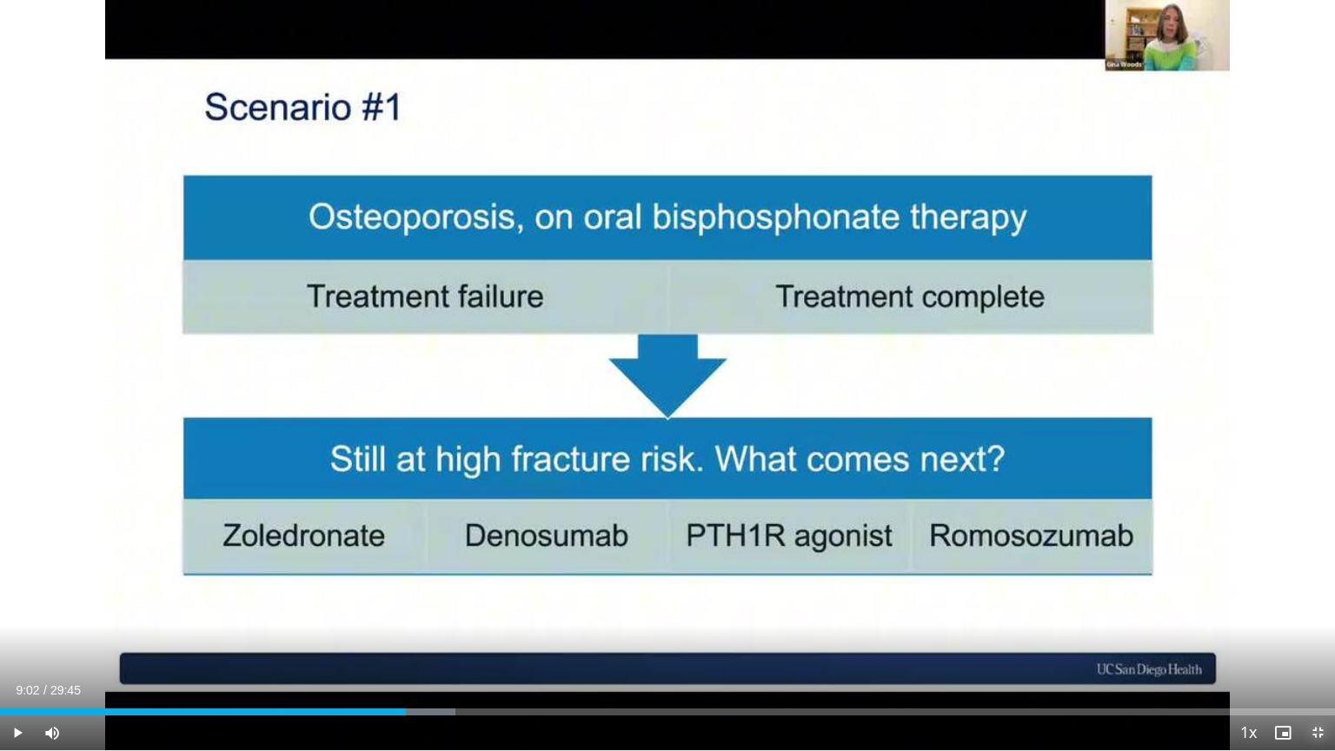
click at [1321, 603] on span "Video Player" at bounding box center [1317, 732] width 35 height 35
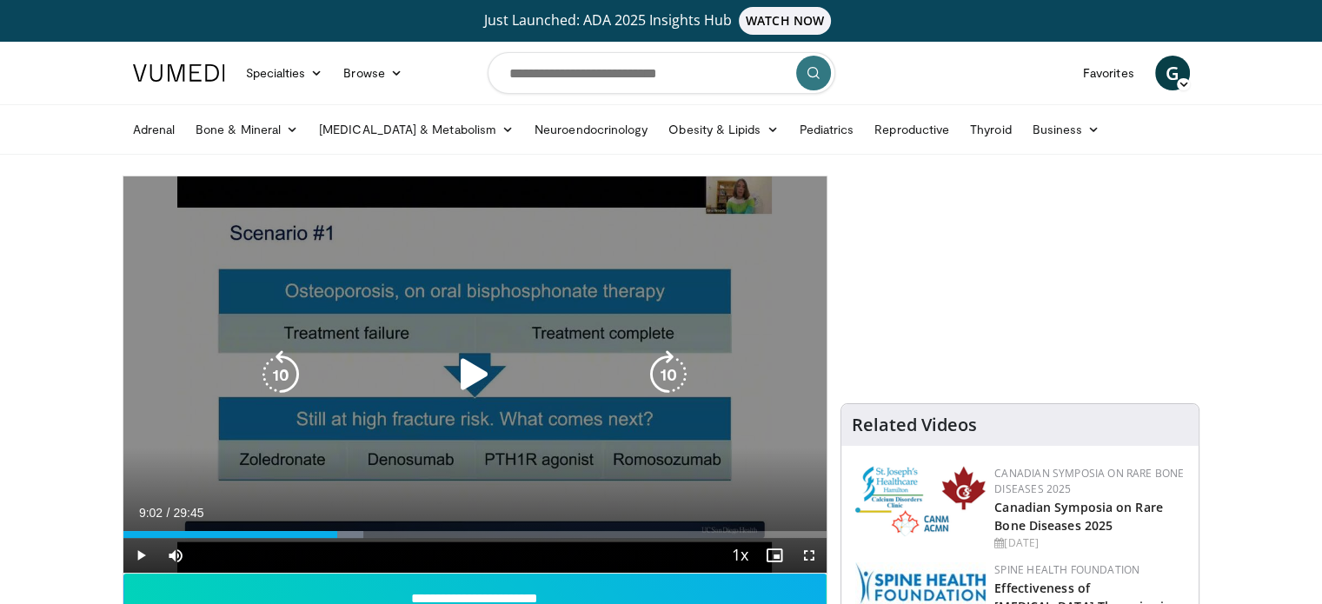
click at [466, 361] on icon "Video Player" at bounding box center [474, 374] width 49 height 49
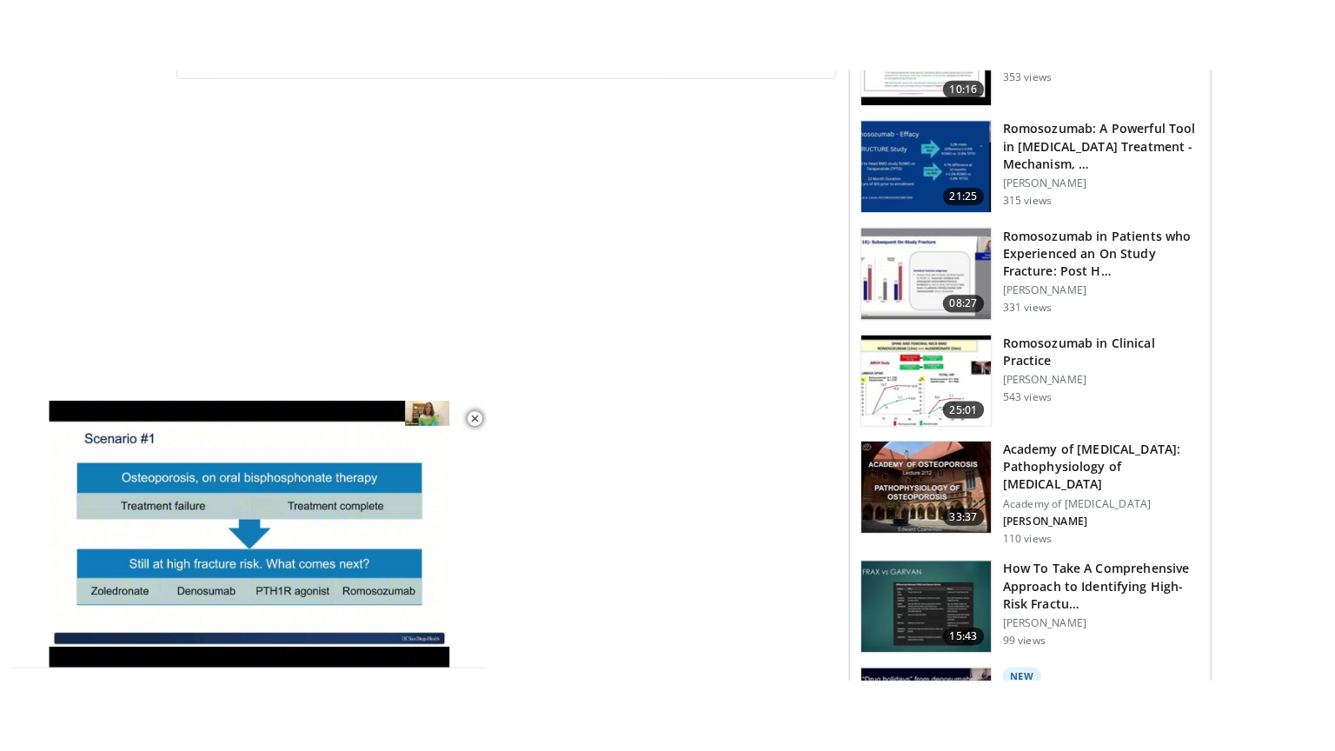
scroll to position [956, 0]
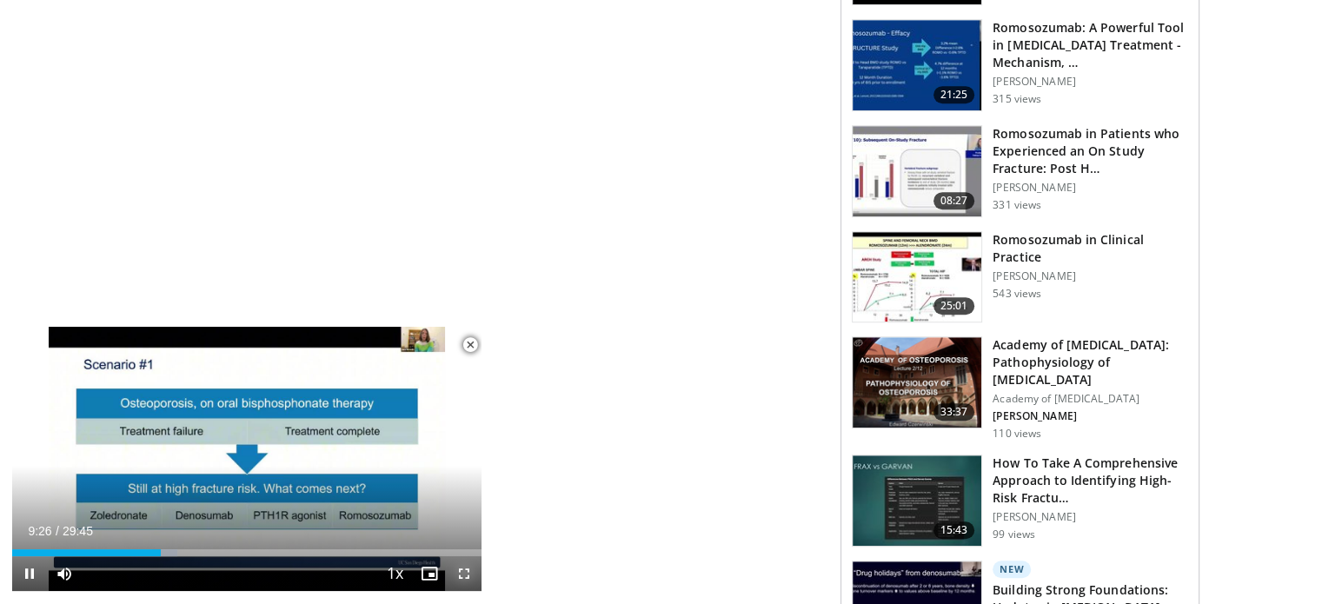
click at [461, 562] on span "Video Player" at bounding box center [464, 573] width 35 height 35
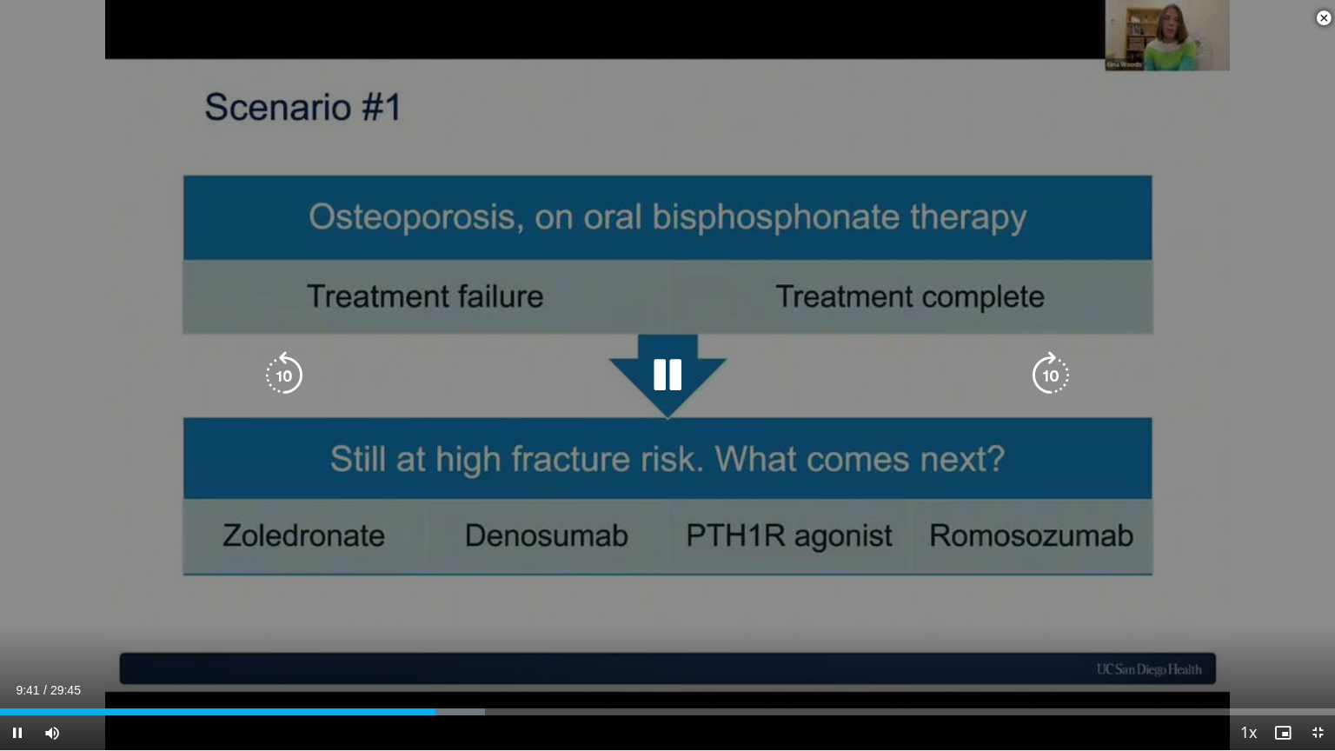
drag, startPoint x: 549, startPoint y: 541, endPoint x: 445, endPoint y: 559, distance: 105.9
click at [445, 559] on div "10 seconds Tap to unmute" at bounding box center [667, 375] width 1335 height 750
click at [445, 561] on div "10 seconds Tap to unmute" at bounding box center [667, 375] width 1335 height 750
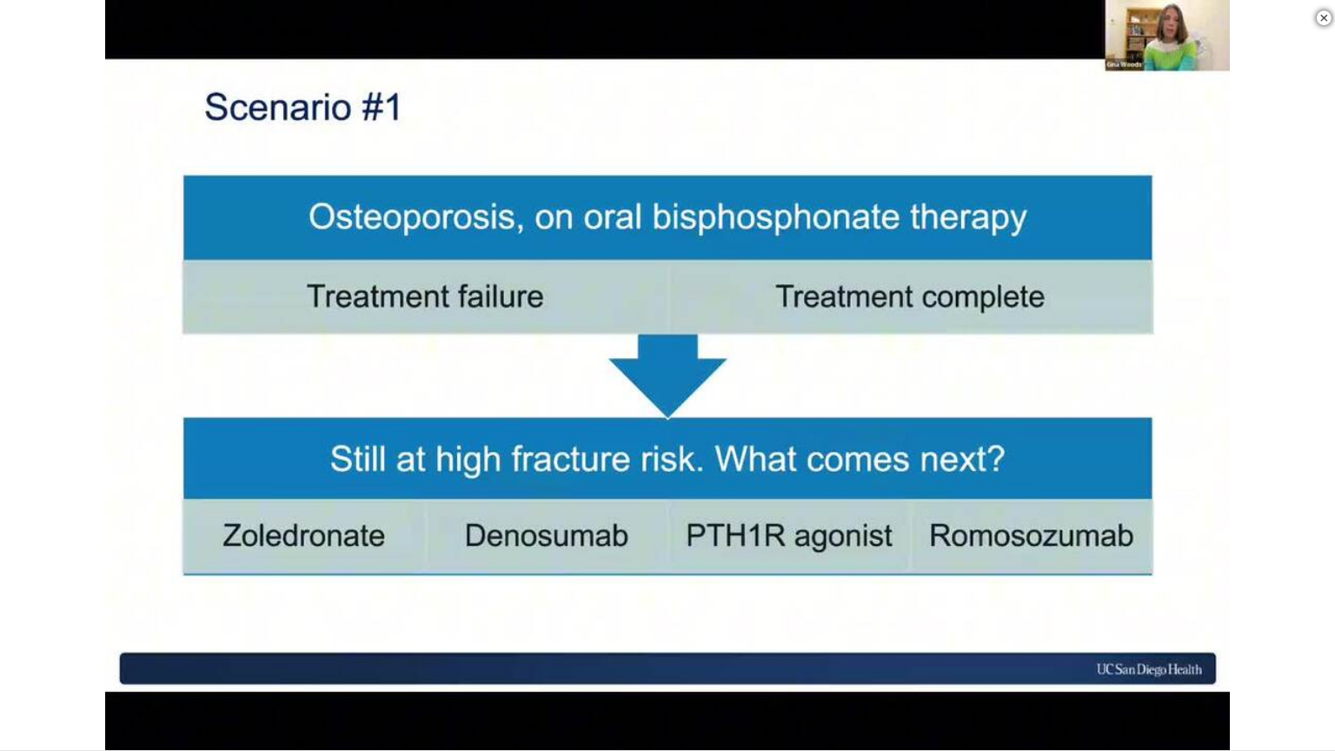
click at [15, 603] on div "10 seconds Tap to unmute" at bounding box center [667, 375] width 1335 height 750
